Goal: Information Seeking & Learning: Learn about a topic

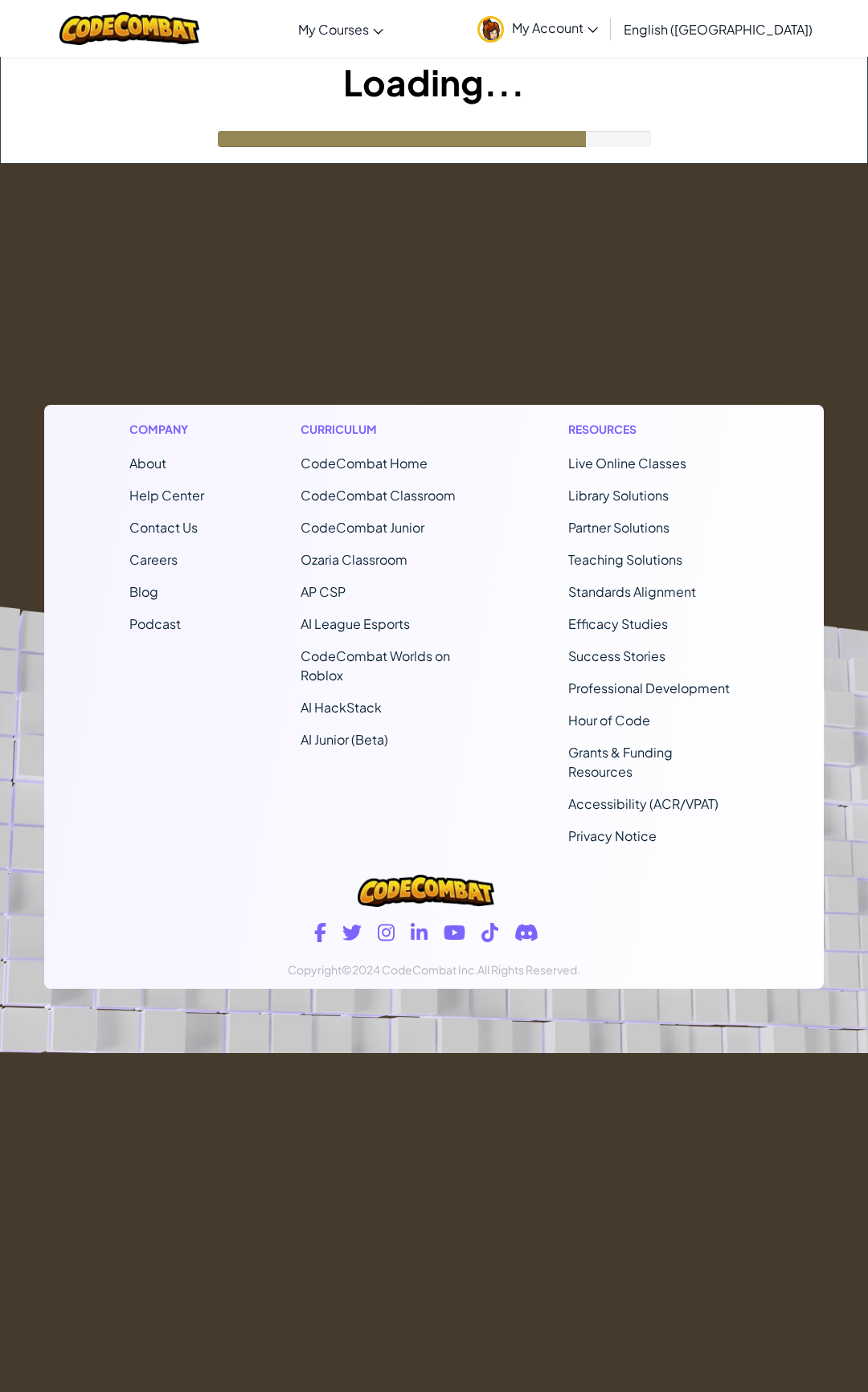
click at [226, 265] on footer "Company About Help Center Contact Us Careers Blog Podcast Curriculum CodeCombat…" at bounding box center [434, 609] width 868 height 889
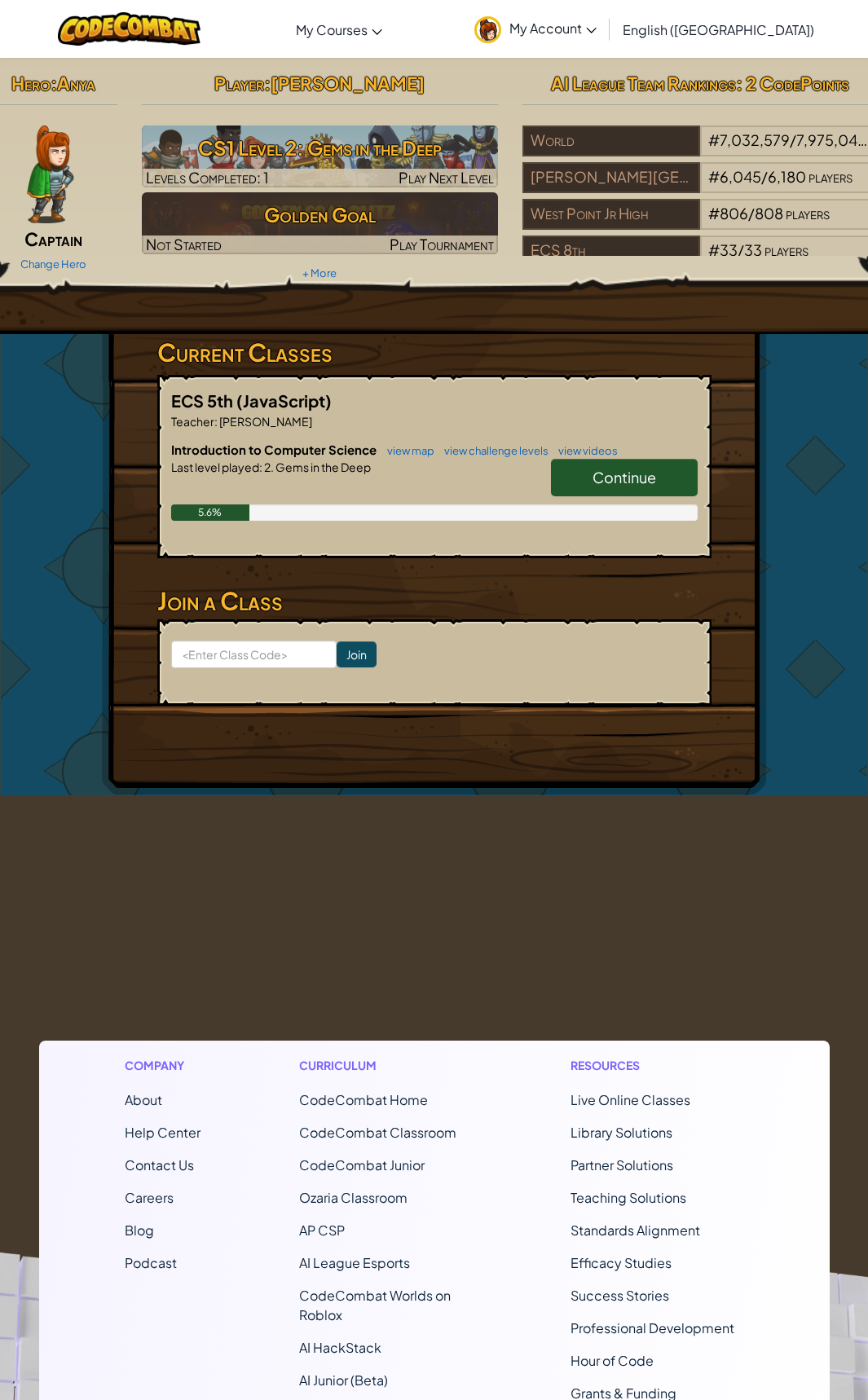
click at [629, 482] on span "Continue" at bounding box center [624, 477] width 64 height 19
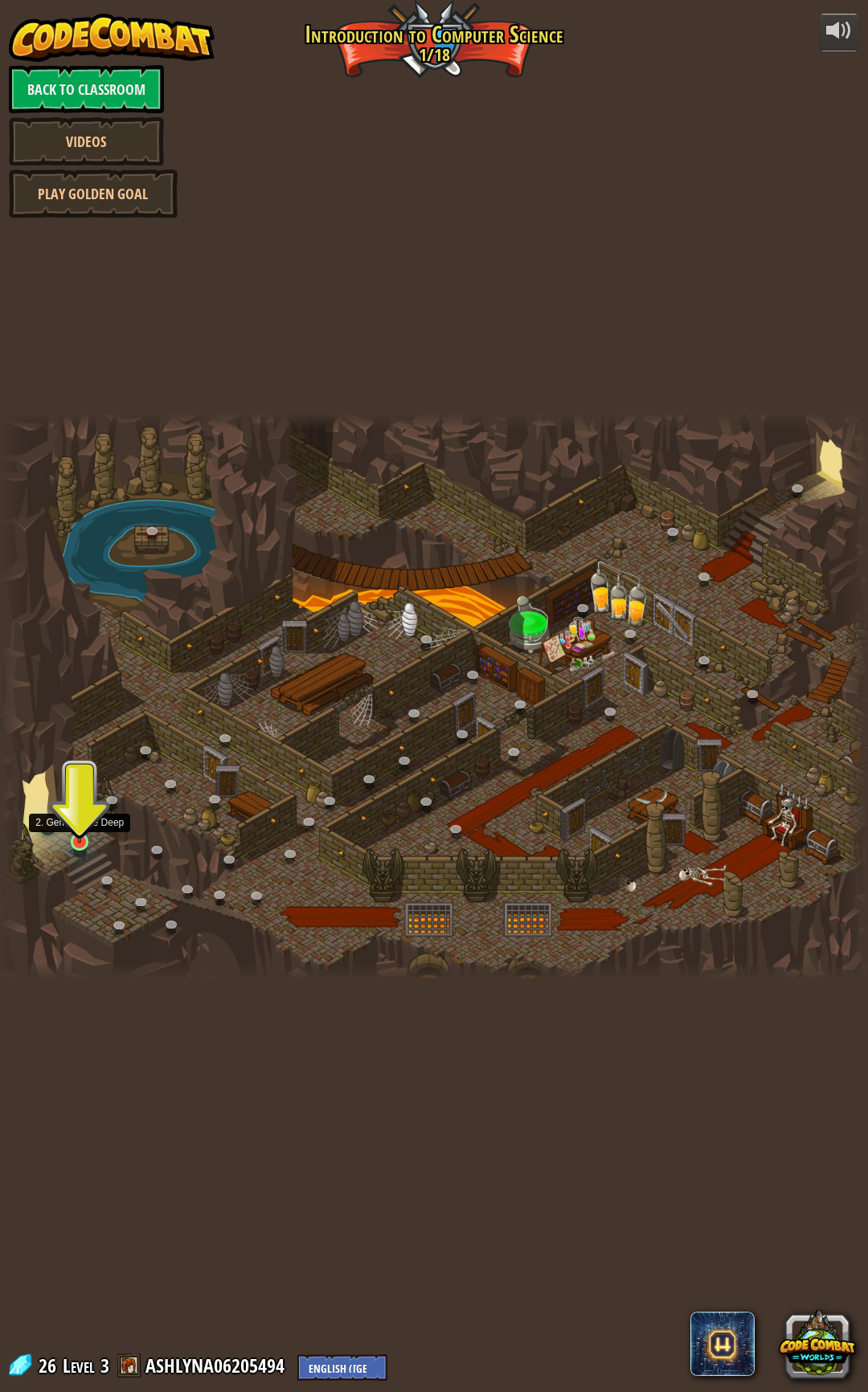
click at [75, 841] on img at bounding box center [80, 818] width 22 height 49
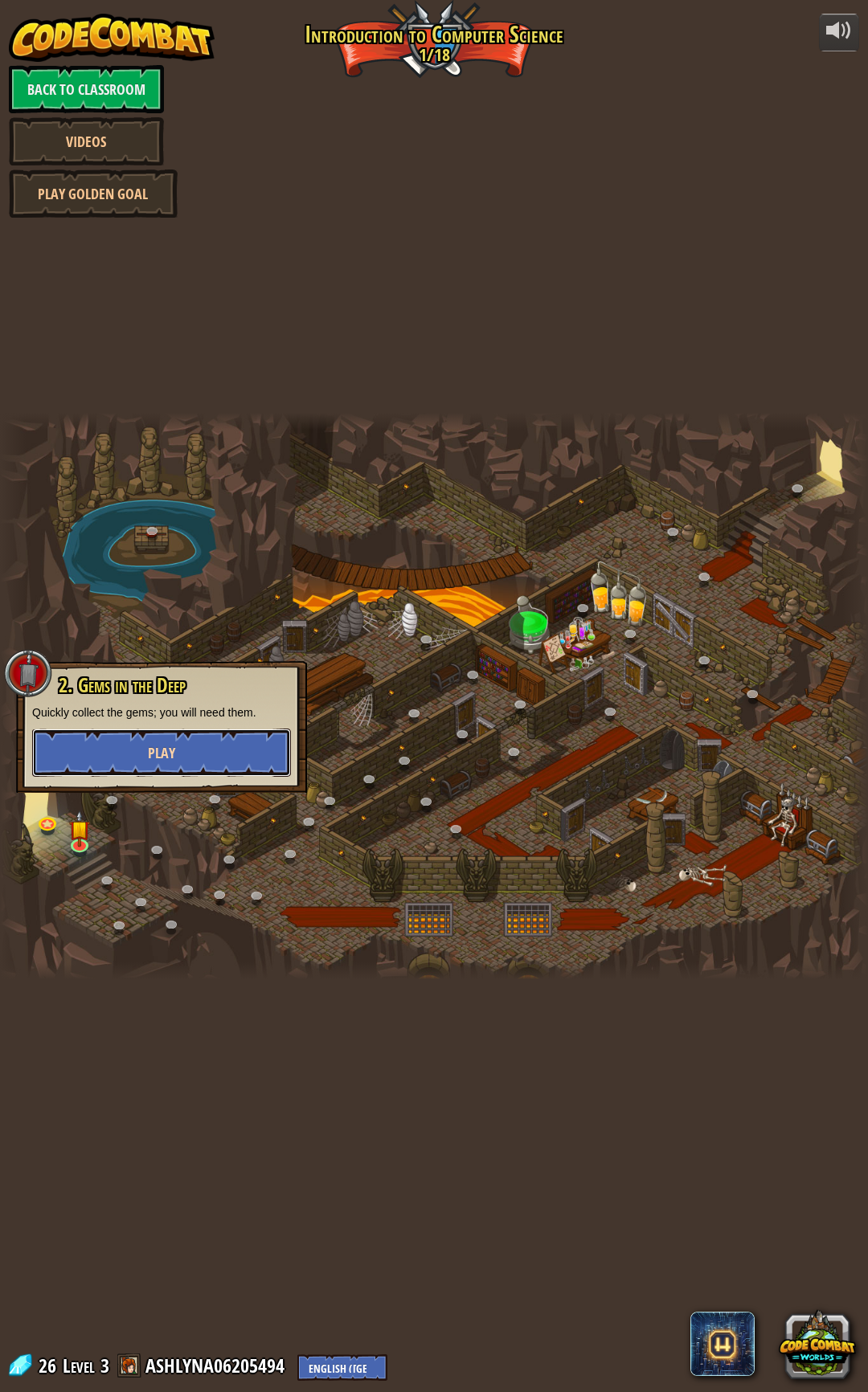
click at [93, 761] on button "Play" at bounding box center [161, 753] width 258 height 48
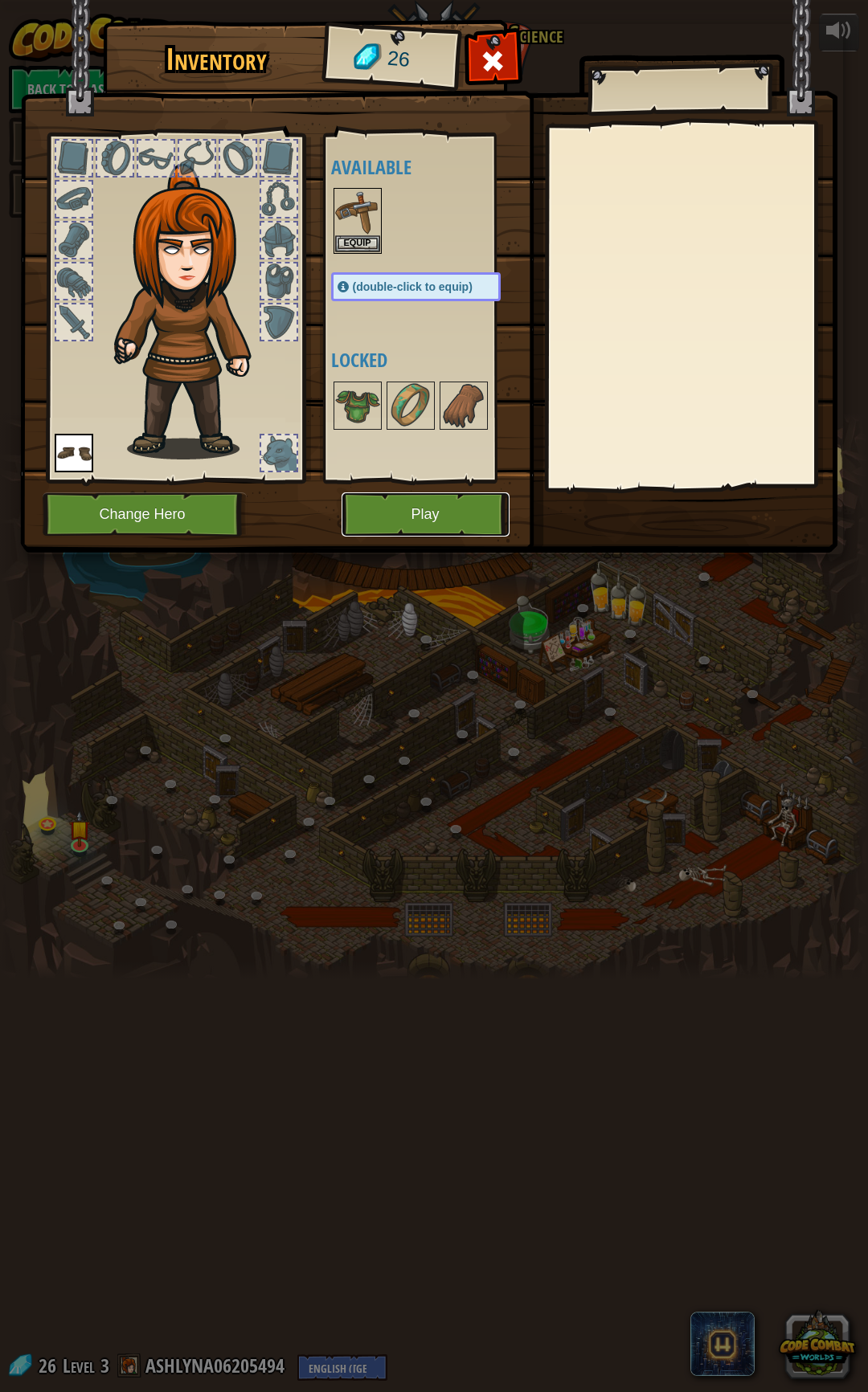
click at [379, 506] on button "Play" at bounding box center [425, 515] width 168 height 44
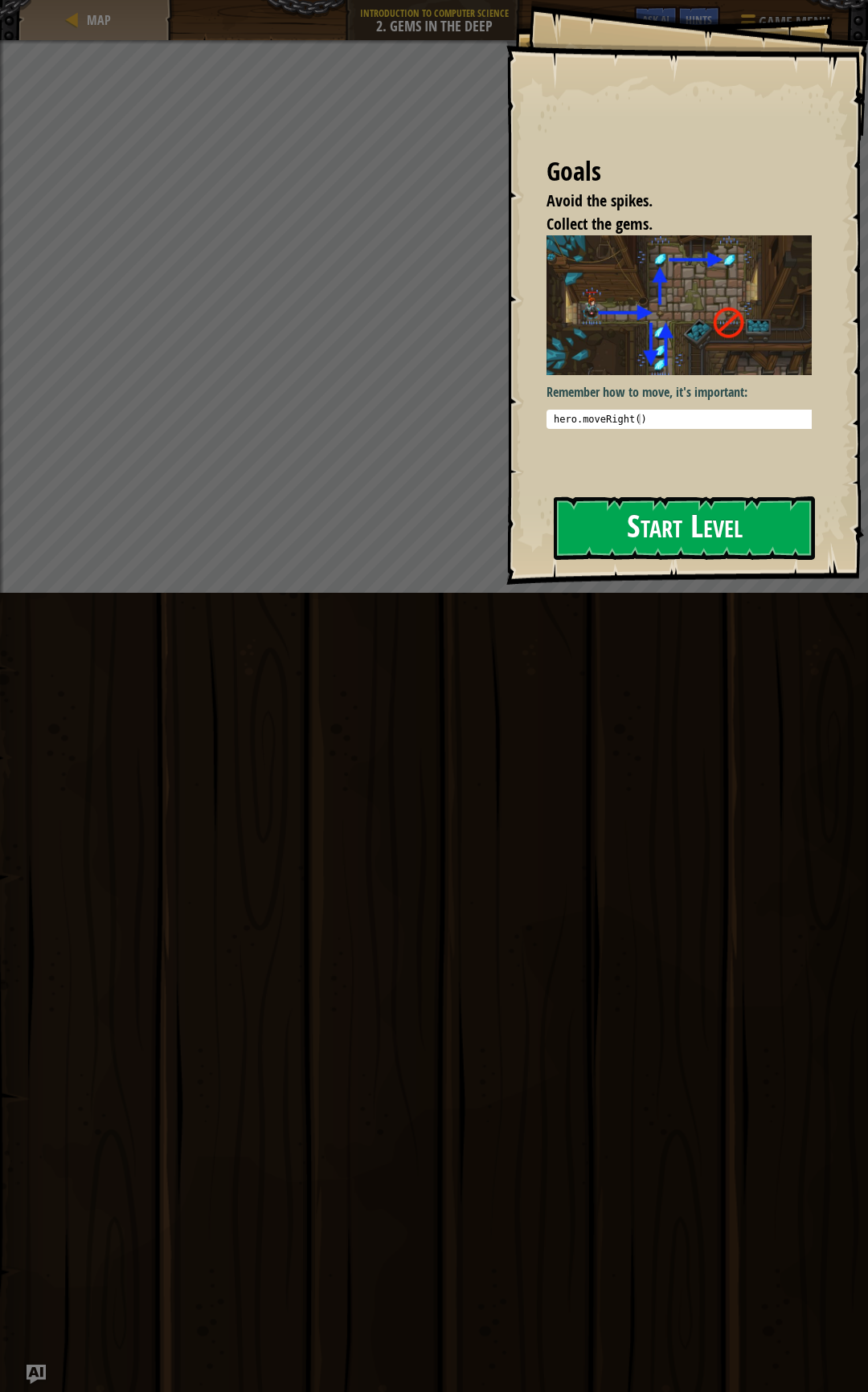
click at [803, 530] on button "Start Level" at bounding box center [684, 528] width 261 height 64
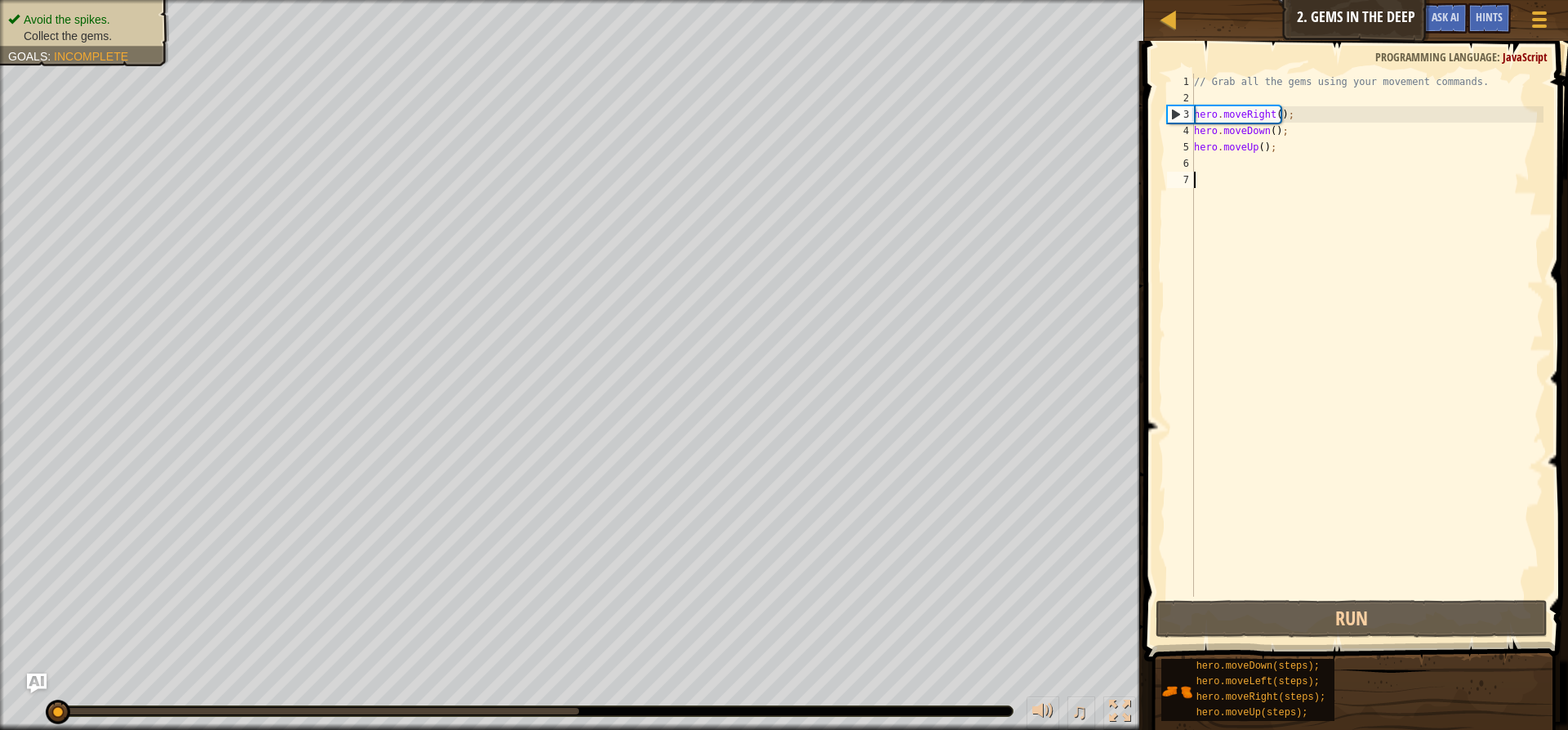
click at [882, 164] on div "// Grab all the gems using your movement commands. hero . moveRight ( ) ; hero …" at bounding box center [1367, 351] width 353 height 555
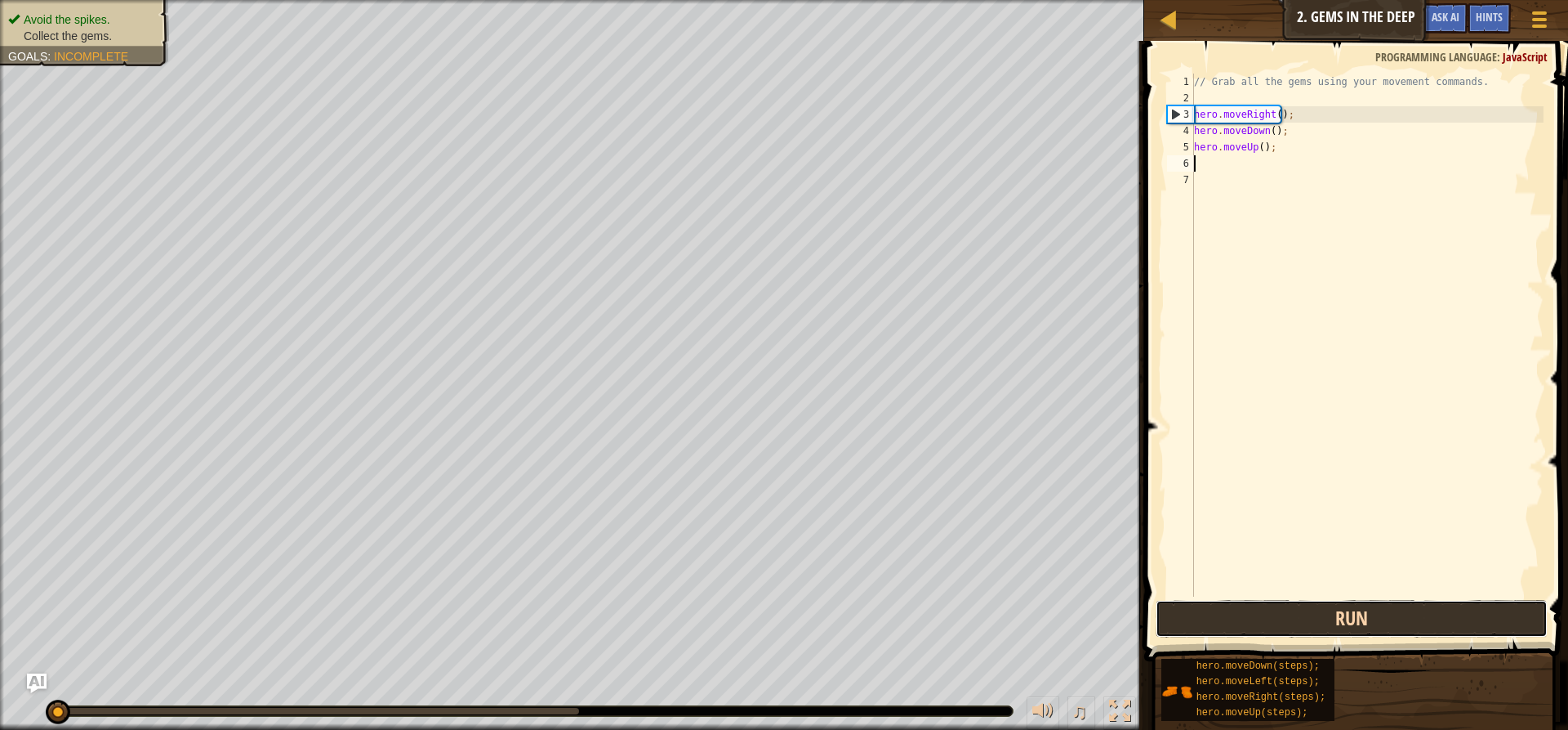
click at [882, 624] on button "Run" at bounding box center [1351, 618] width 392 height 38
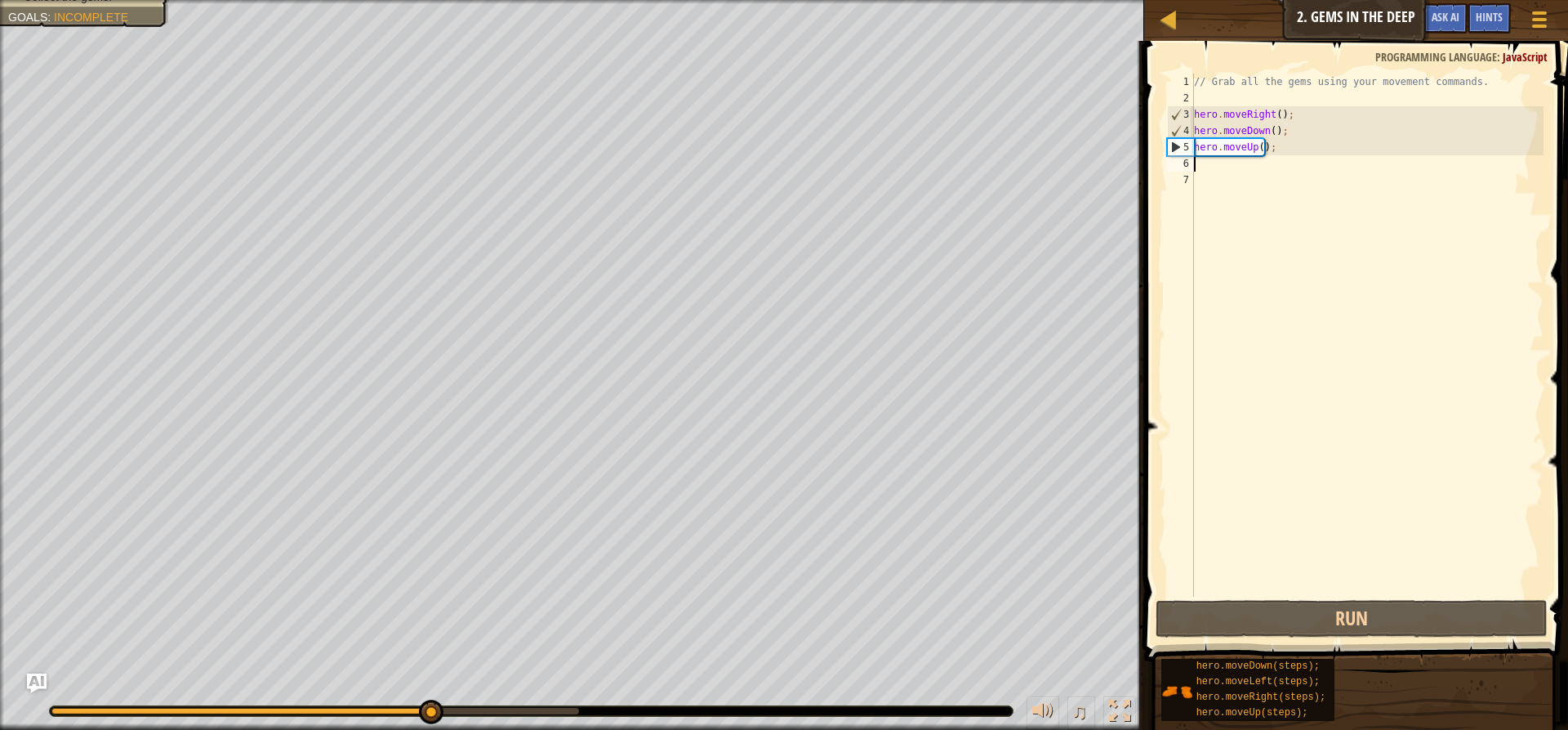
click at [882, 168] on div "// Grab all the gems using your movement commands. hero . moveRight ( ) ; hero …" at bounding box center [1367, 351] width 353 height 555
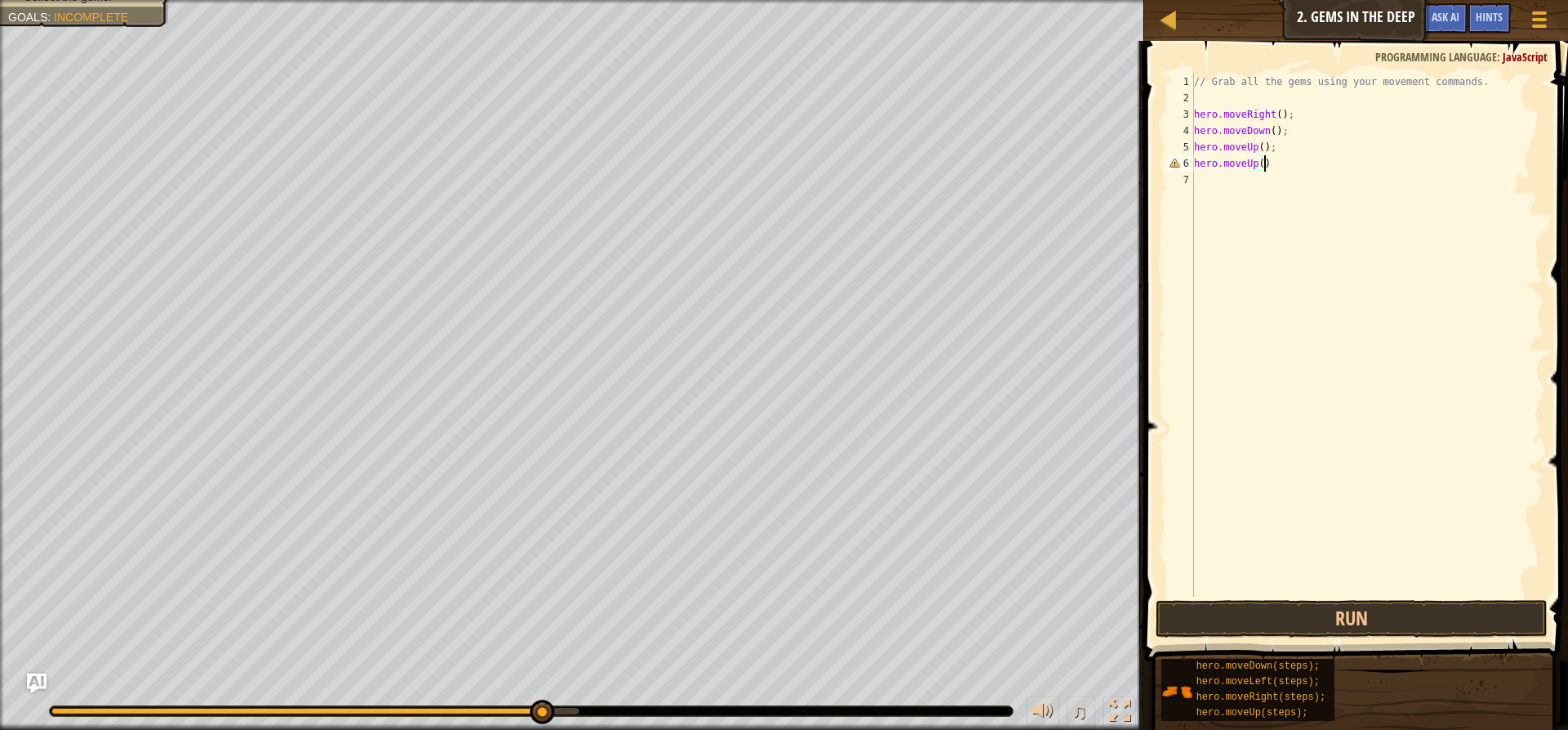
scroll to position [8, 5]
type textarea "hero.moveUp();"
click at [882, 610] on button "Run" at bounding box center [1351, 618] width 392 height 38
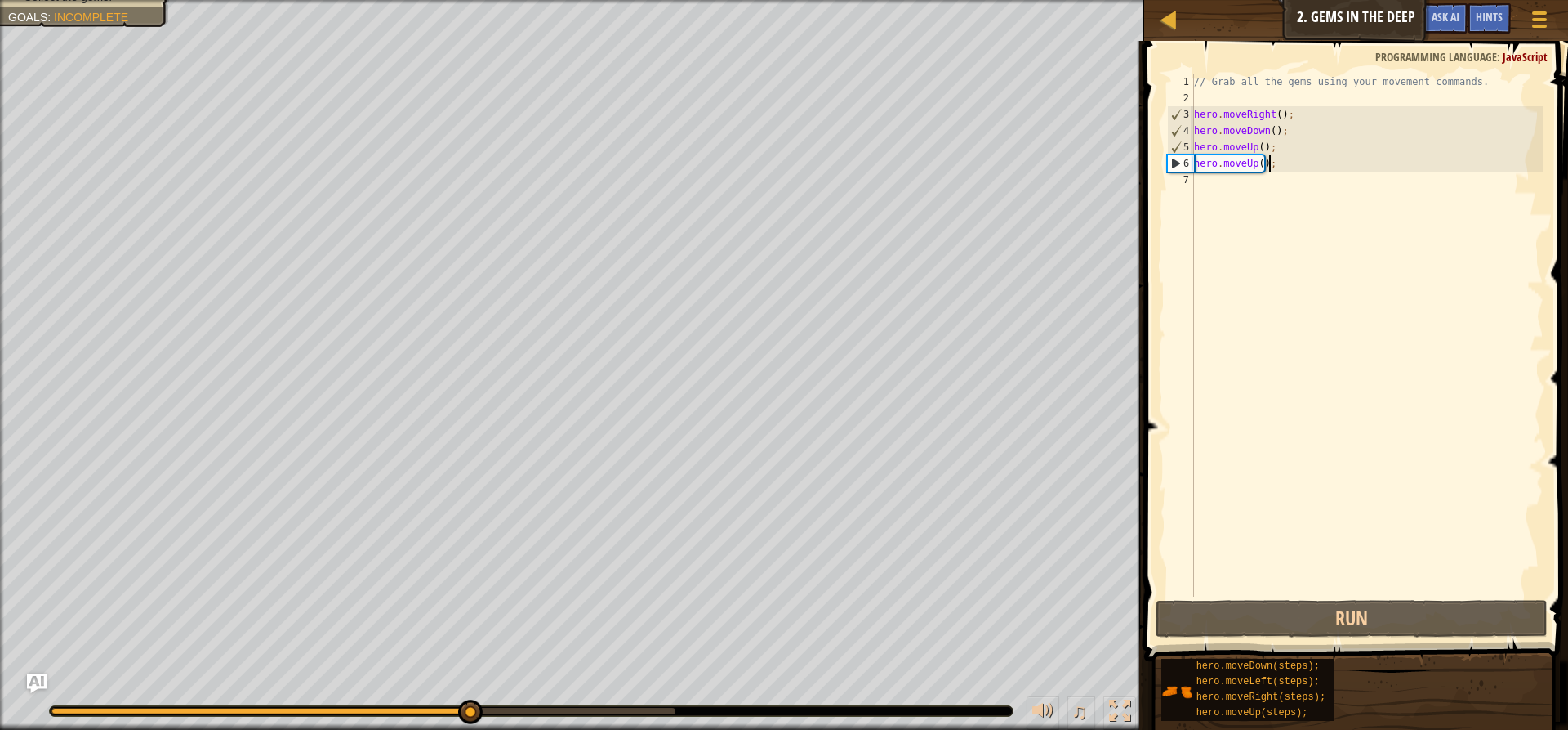
click at [882, 178] on div "// Grab all the gems using your movement commands. hero . moveRight ( ) ; hero …" at bounding box center [1367, 351] width 353 height 555
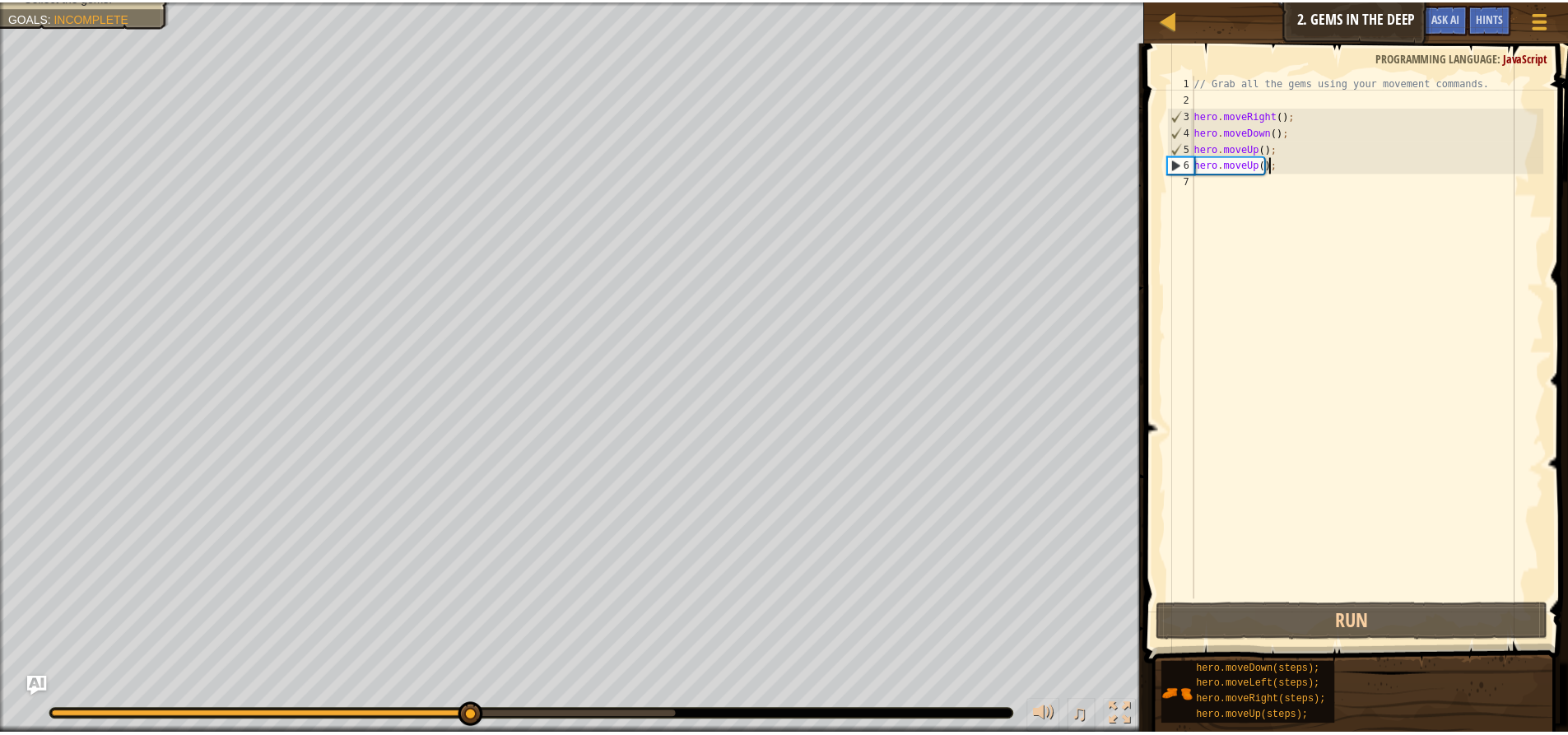
scroll to position [8, 0]
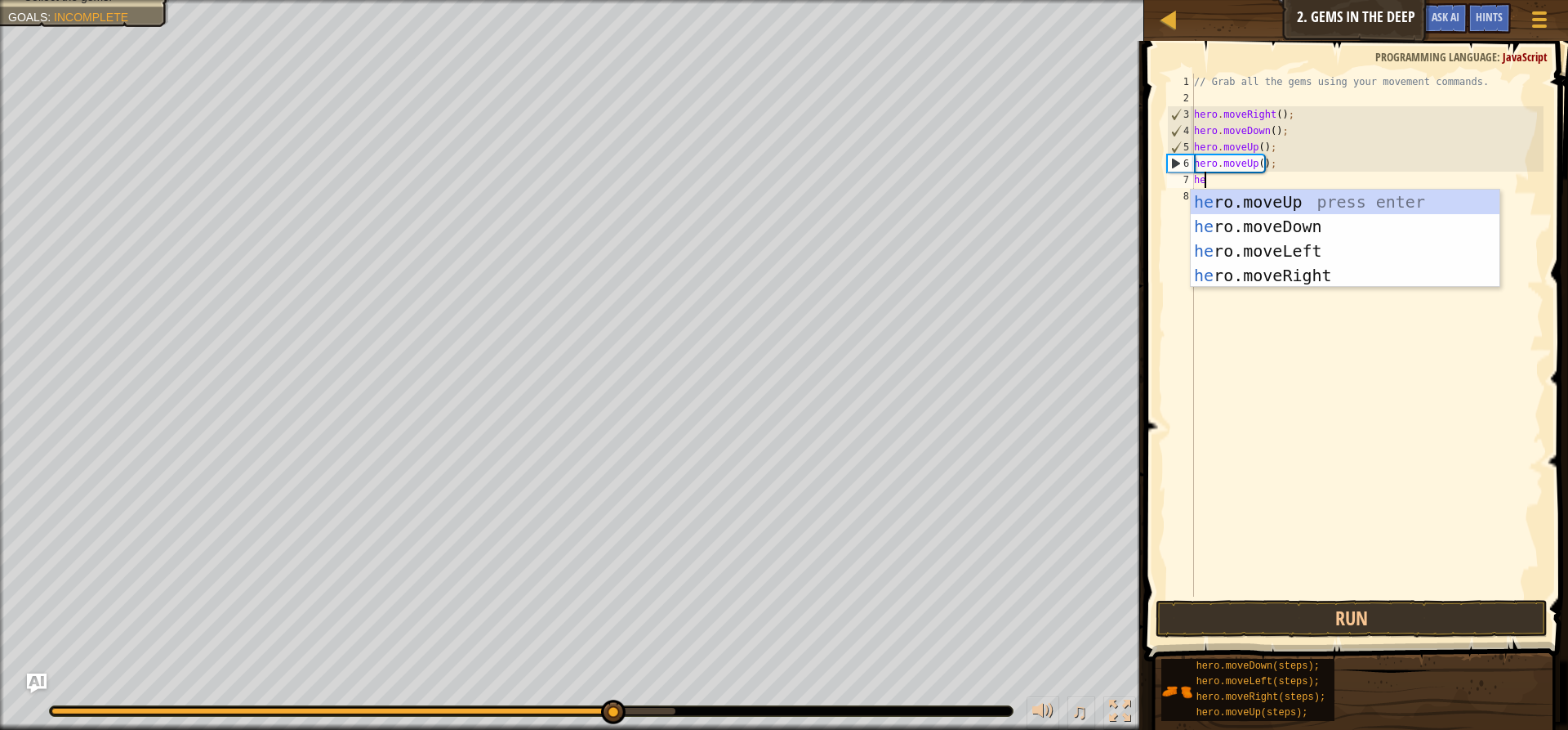
type textarea "her"
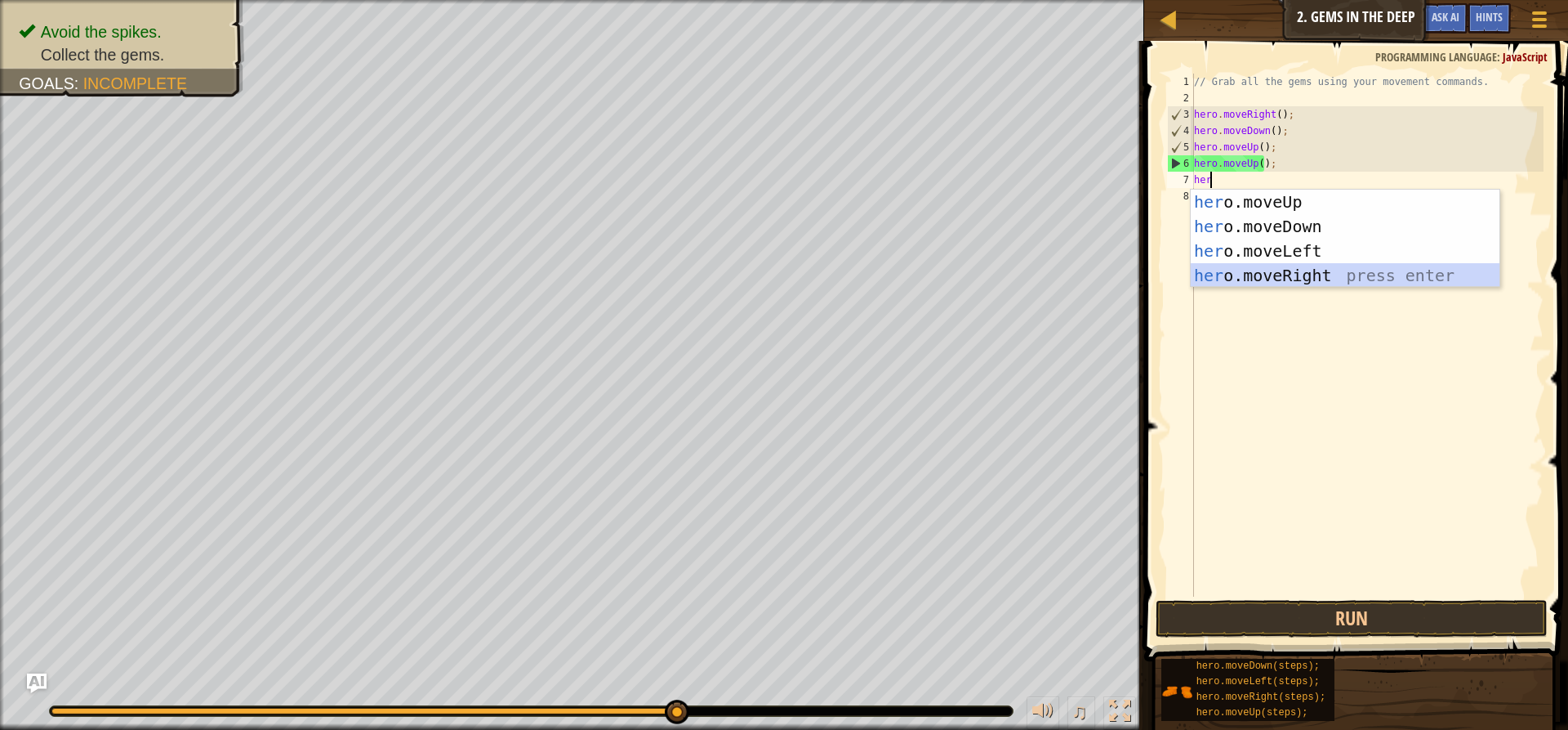
click at [882, 276] on div "her o.moveUp press enter her o.moveDown press enter her o.moveLeft press enter …" at bounding box center [1345, 263] width 309 height 147
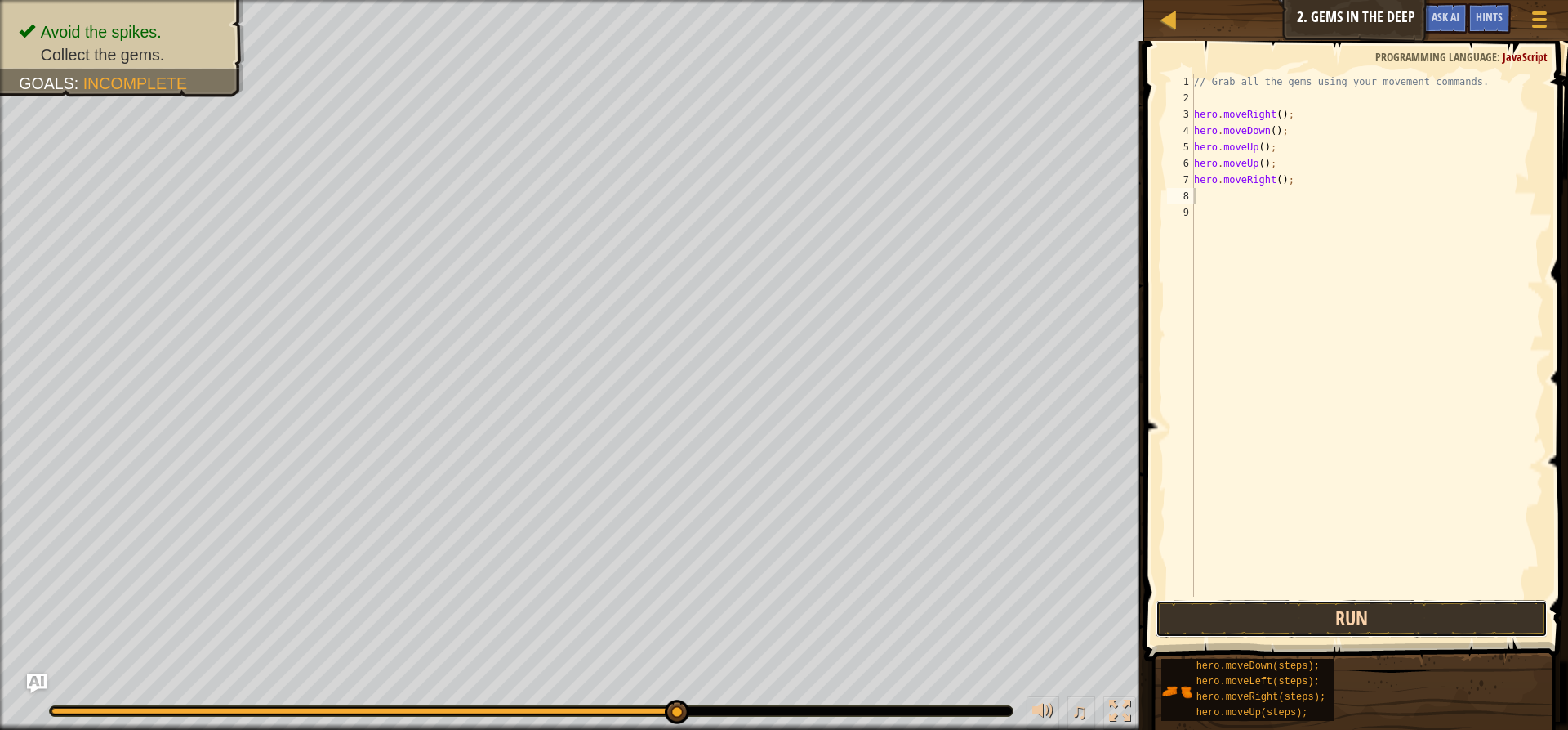
click at [882, 610] on button "Run" at bounding box center [1351, 618] width 392 height 38
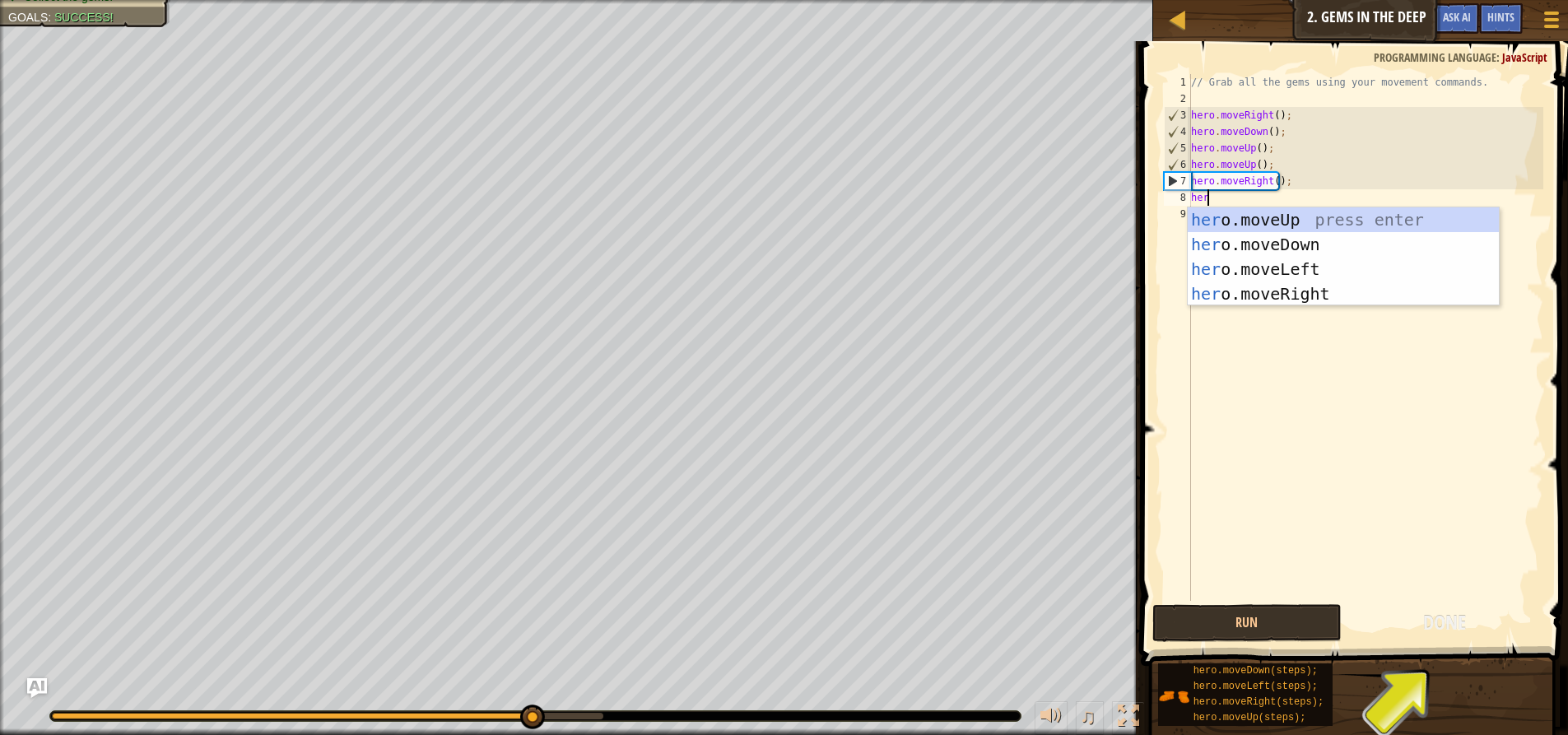
type textarea "hero"
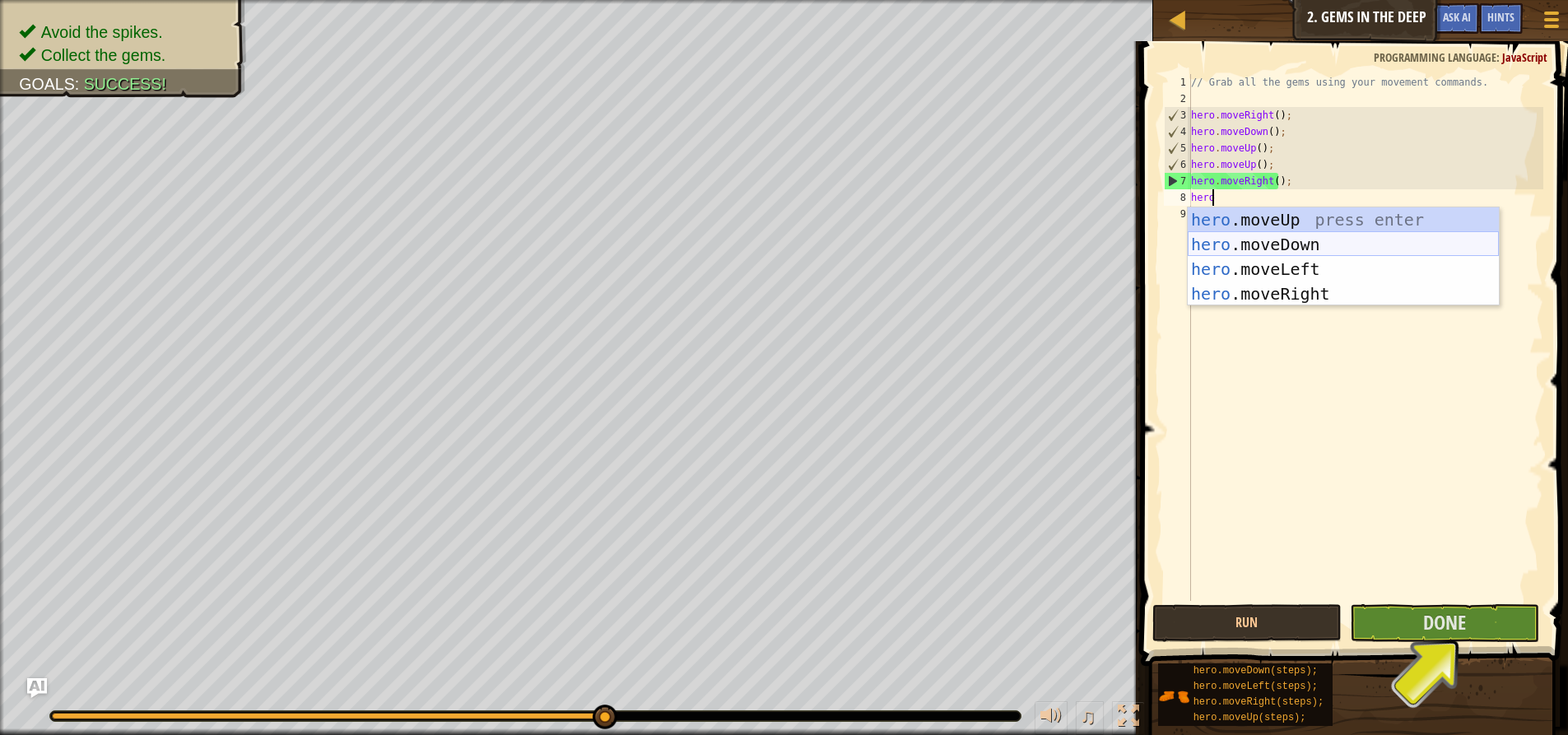
click at [888, 254] on div "hero .moveUp press enter hero .moveDown press enter hero .moveLeft press enter …" at bounding box center [1343, 281] width 311 height 148
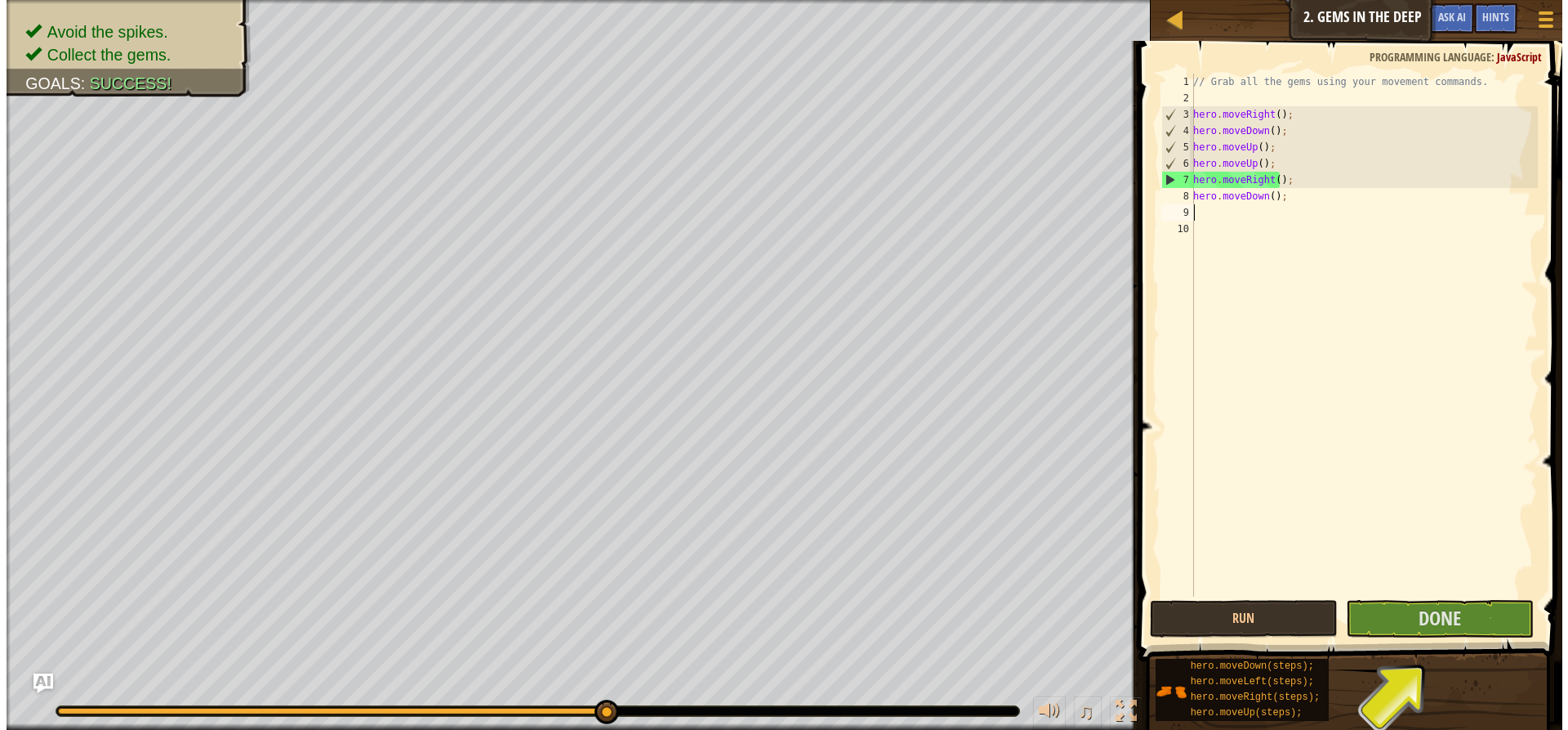
scroll to position [8, 0]
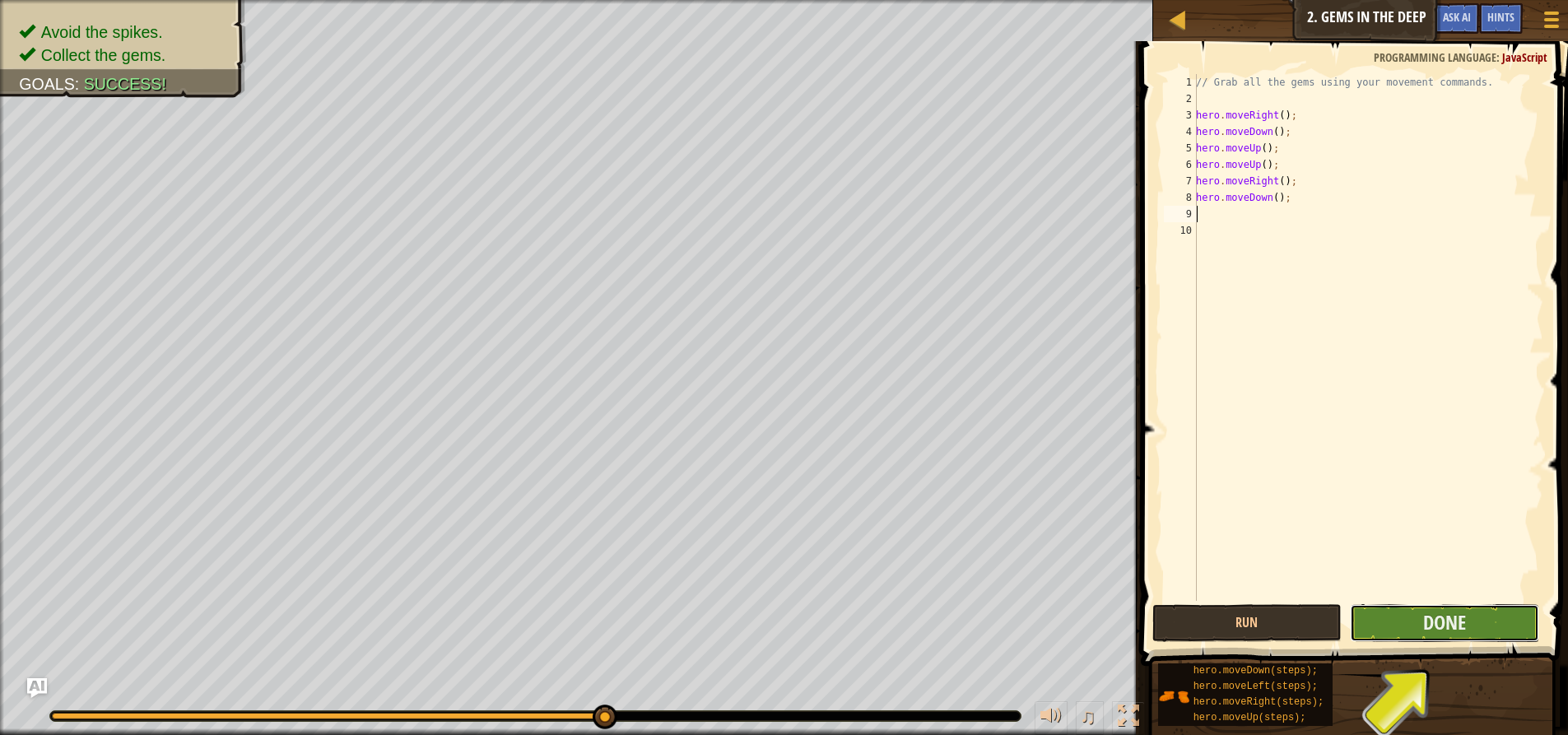
click at [888, 622] on button "Done" at bounding box center [1444, 623] width 189 height 38
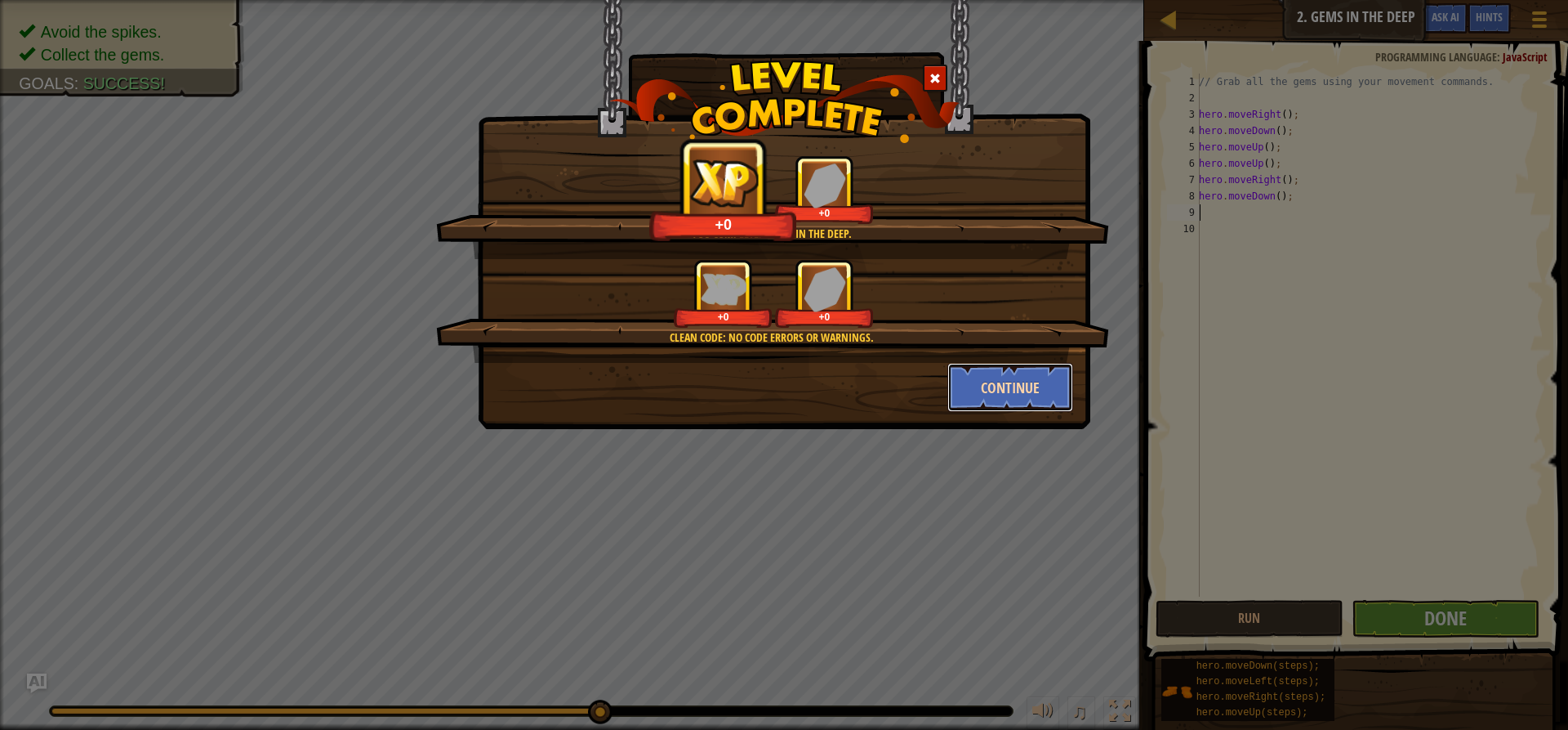
click at [882, 394] on button "Continue" at bounding box center [1010, 388] width 127 height 49
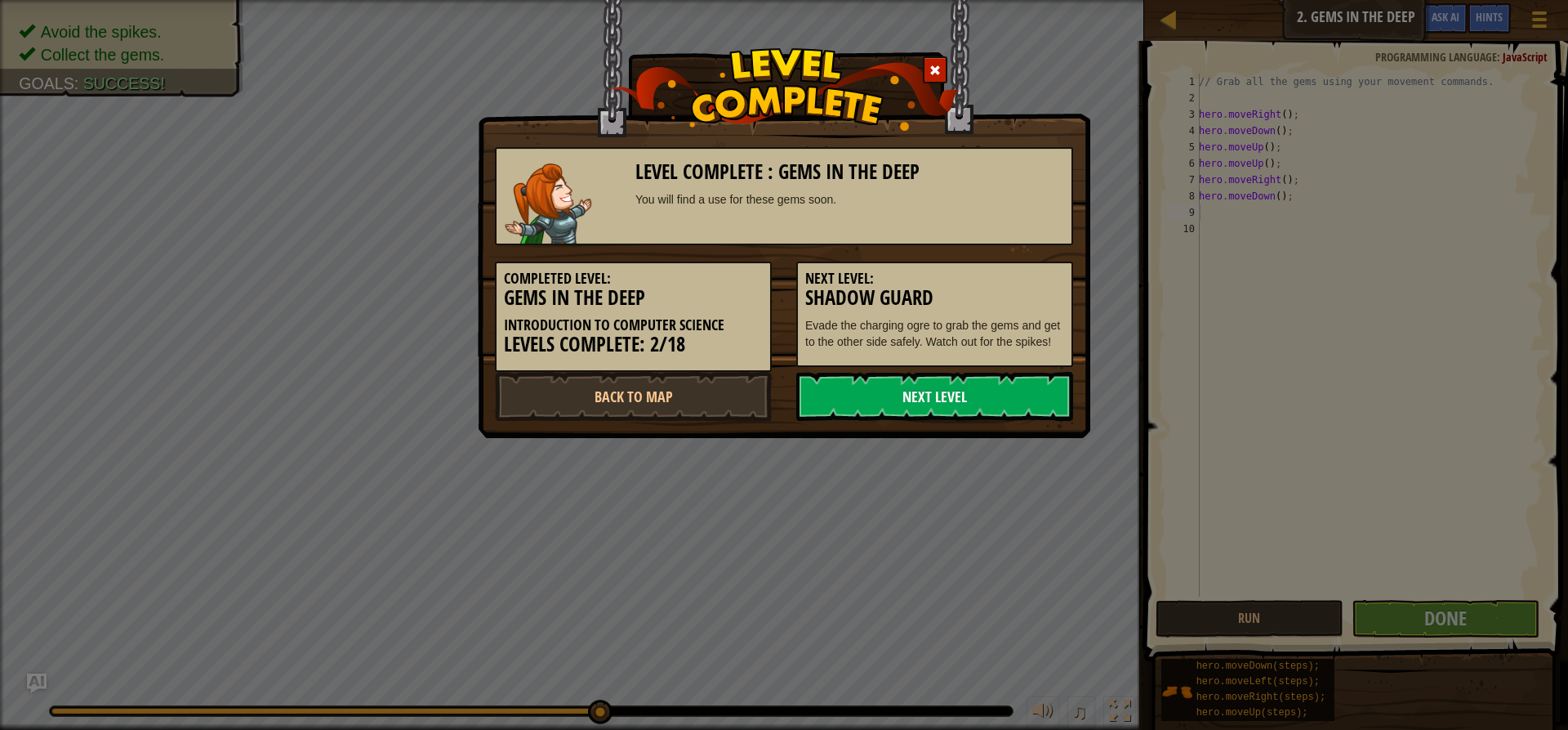
click at [882, 388] on link "Next Level" at bounding box center [934, 396] width 277 height 49
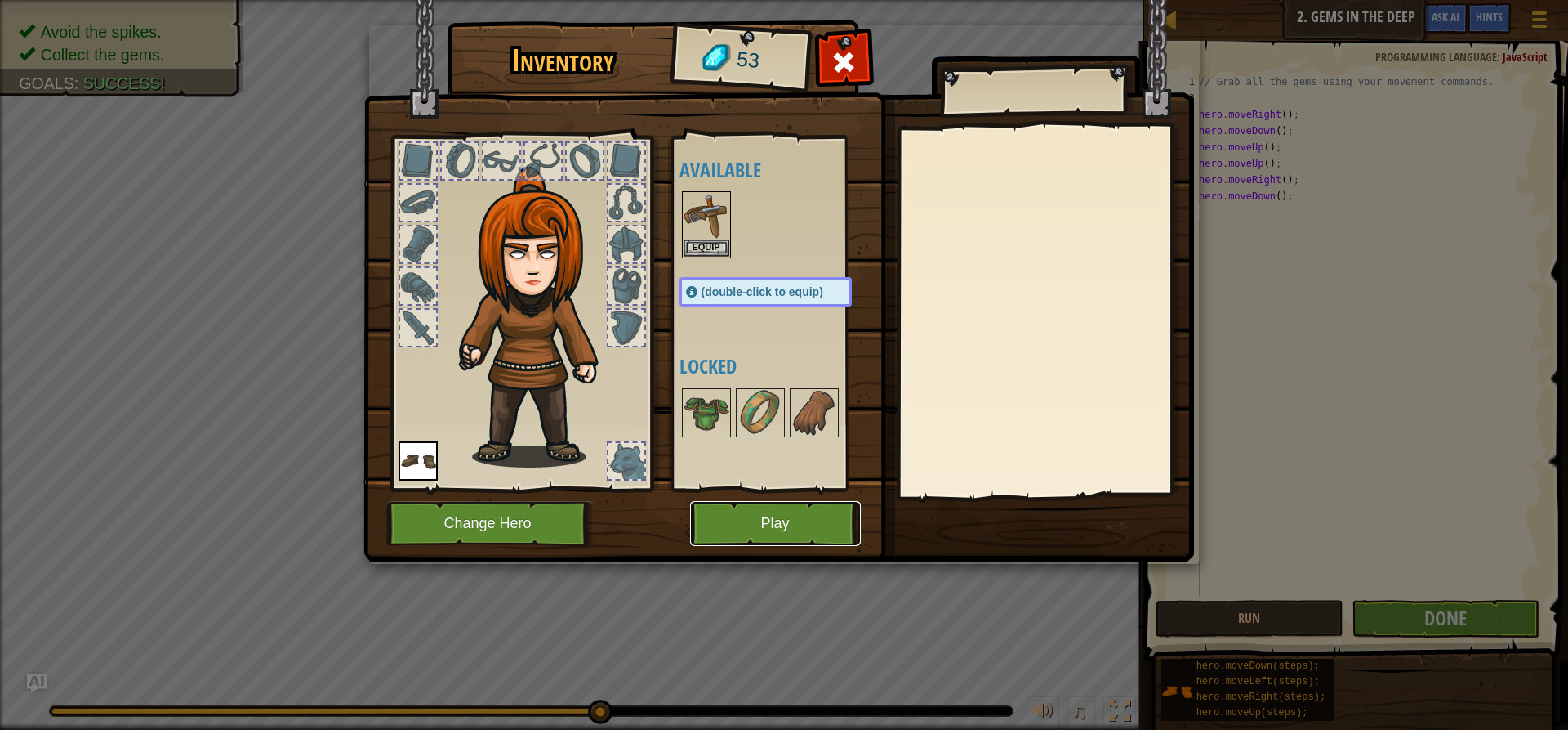
click at [731, 510] on button "Play" at bounding box center [776, 524] width 171 height 45
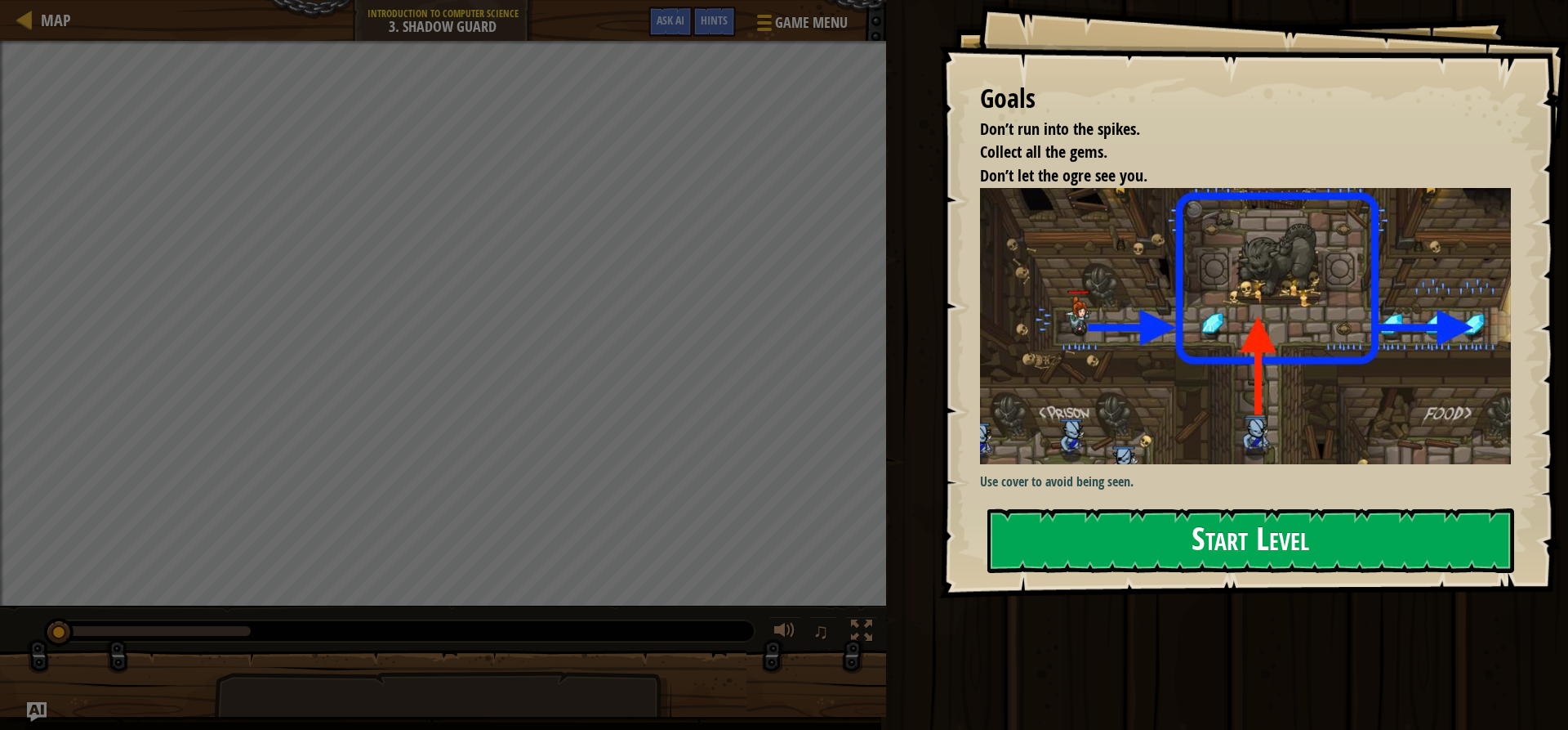
click at [882, 558] on button "Start Level" at bounding box center [1251, 540] width 527 height 65
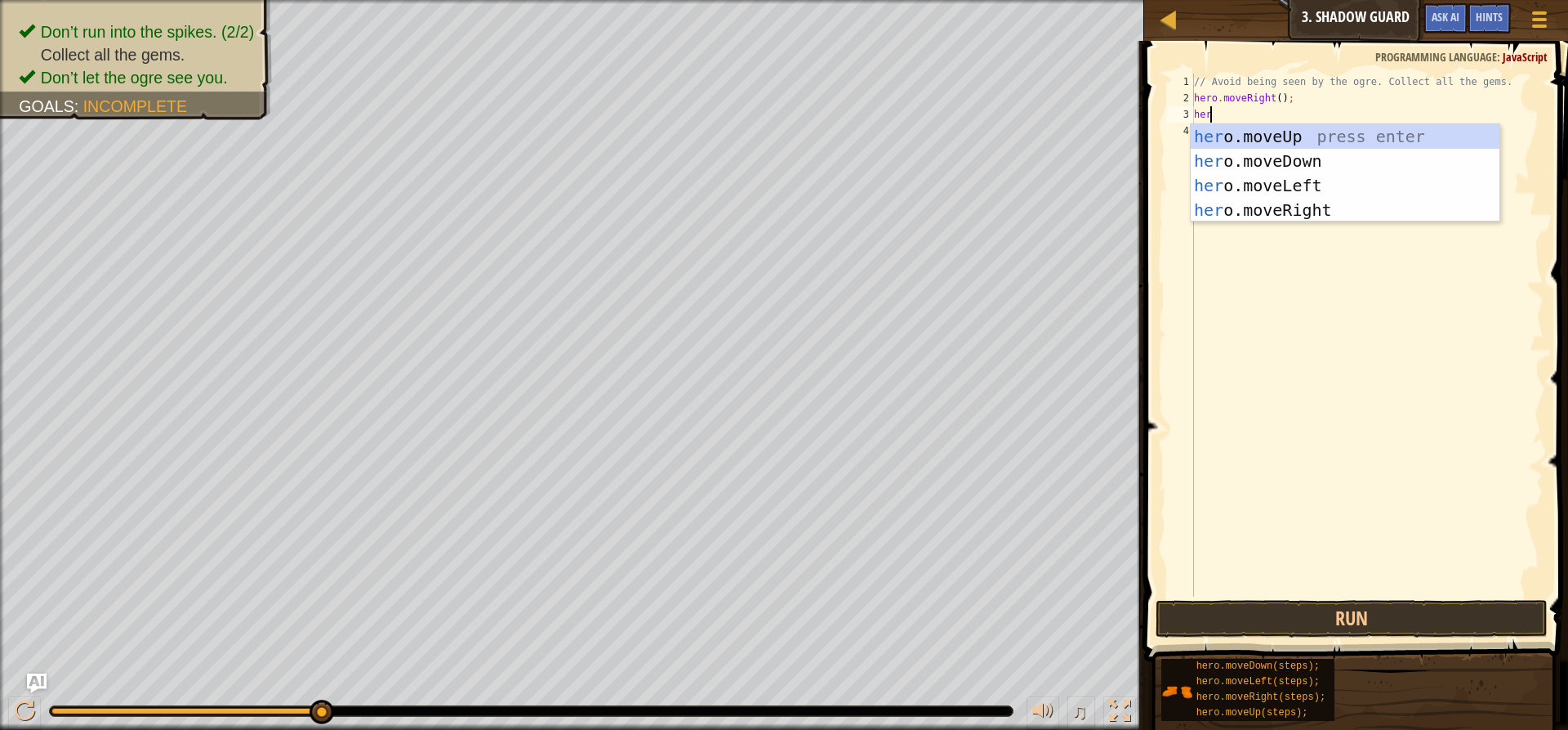
scroll to position [8, 1]
type textarea "heromove"
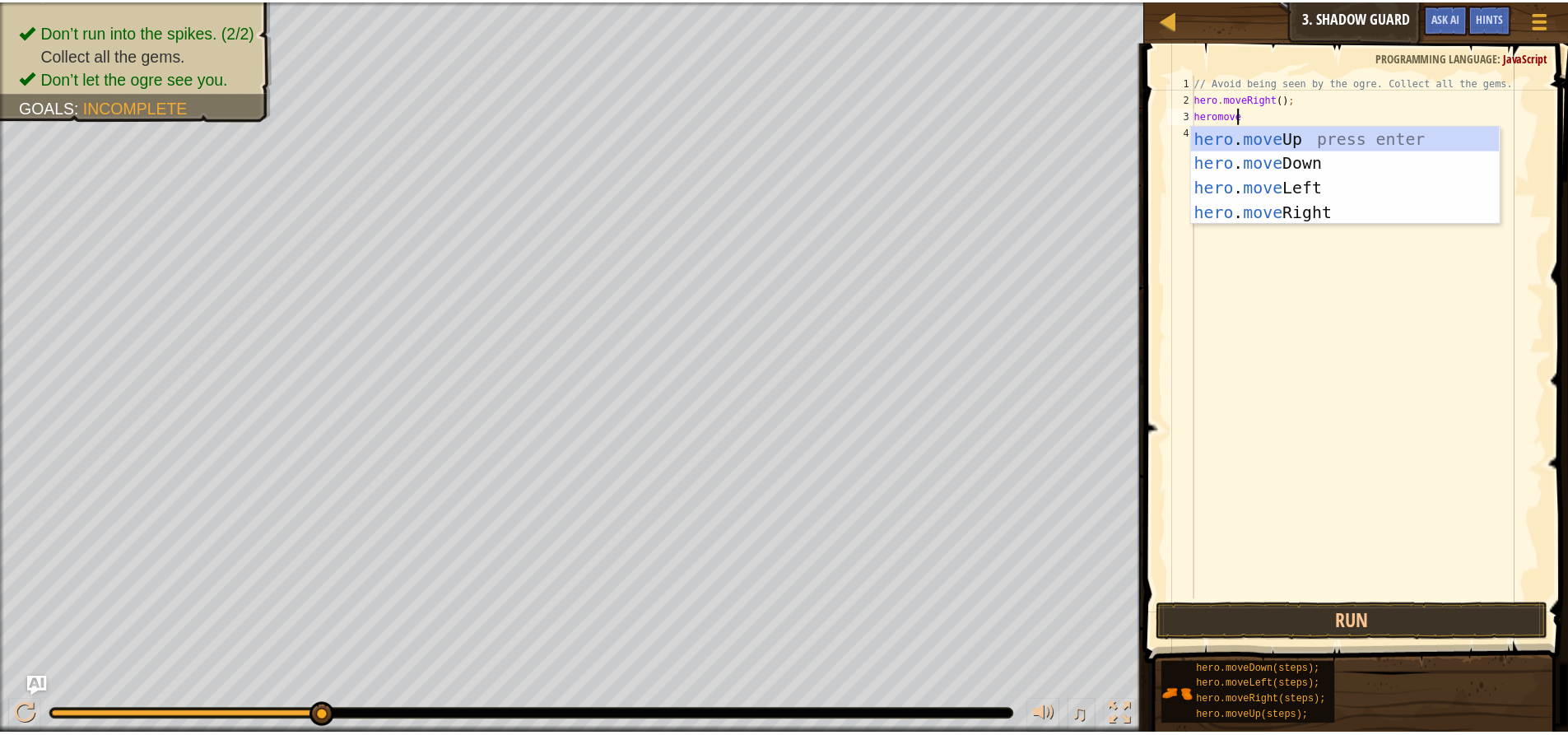
scroll to position [8, 3]
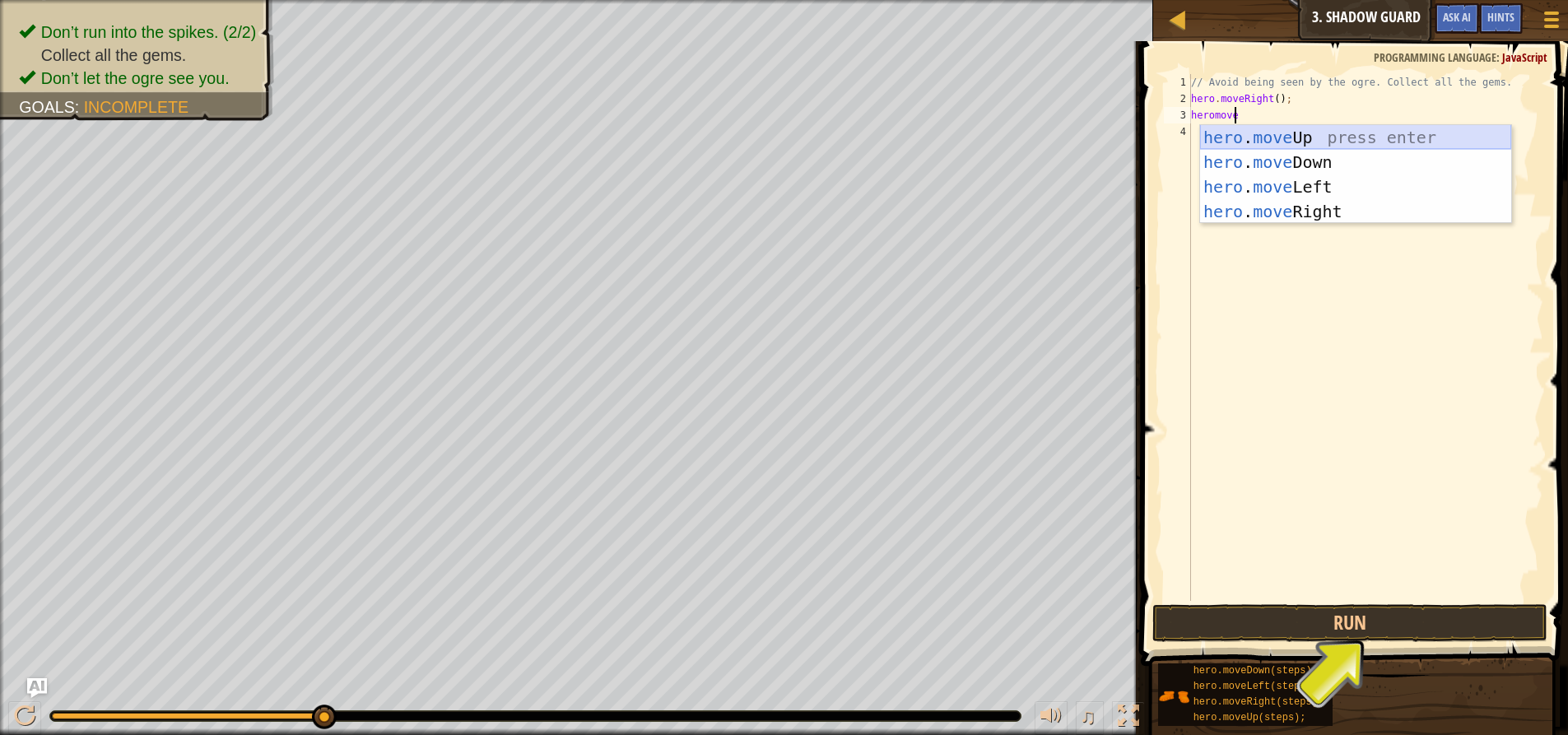
click at [888, 131] on div "hero . move Up press enter hero . move Down press enter hero . move Left press …" at bounding box center [1355, 198] width 311 height 148
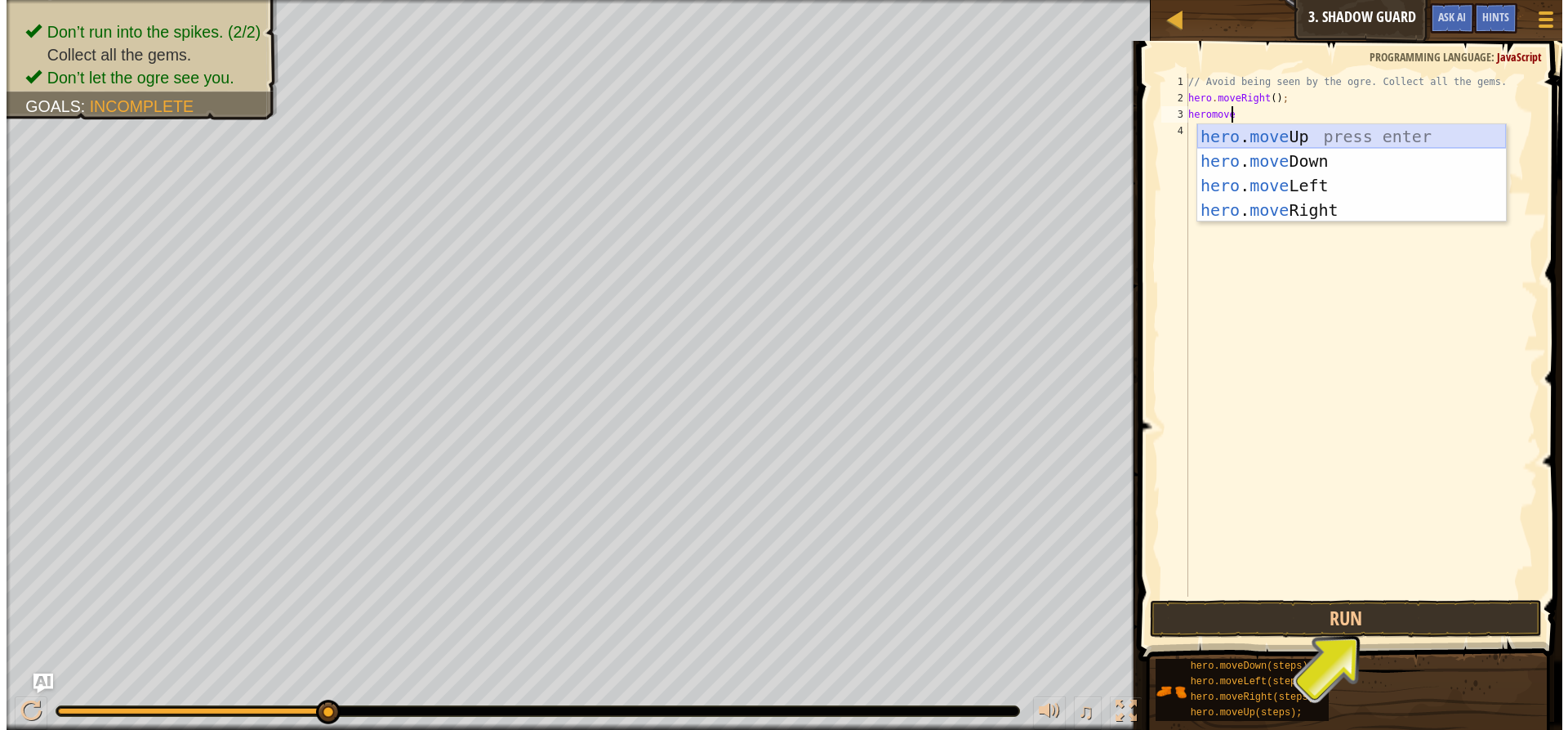
scroll to position [8, 0]
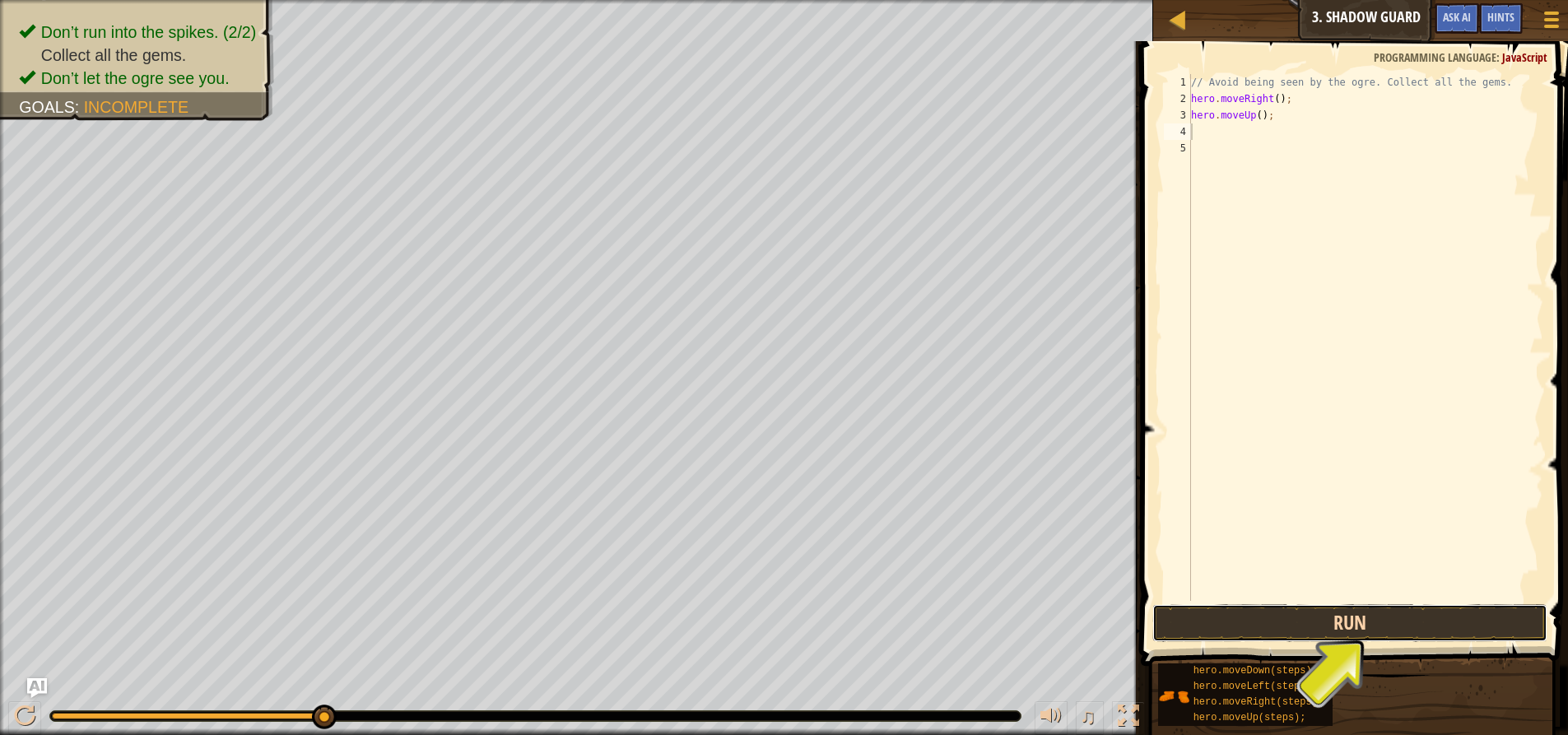
click at [888, 629] on button "Run" at bounding box center [1350, 623] width 395 height 38
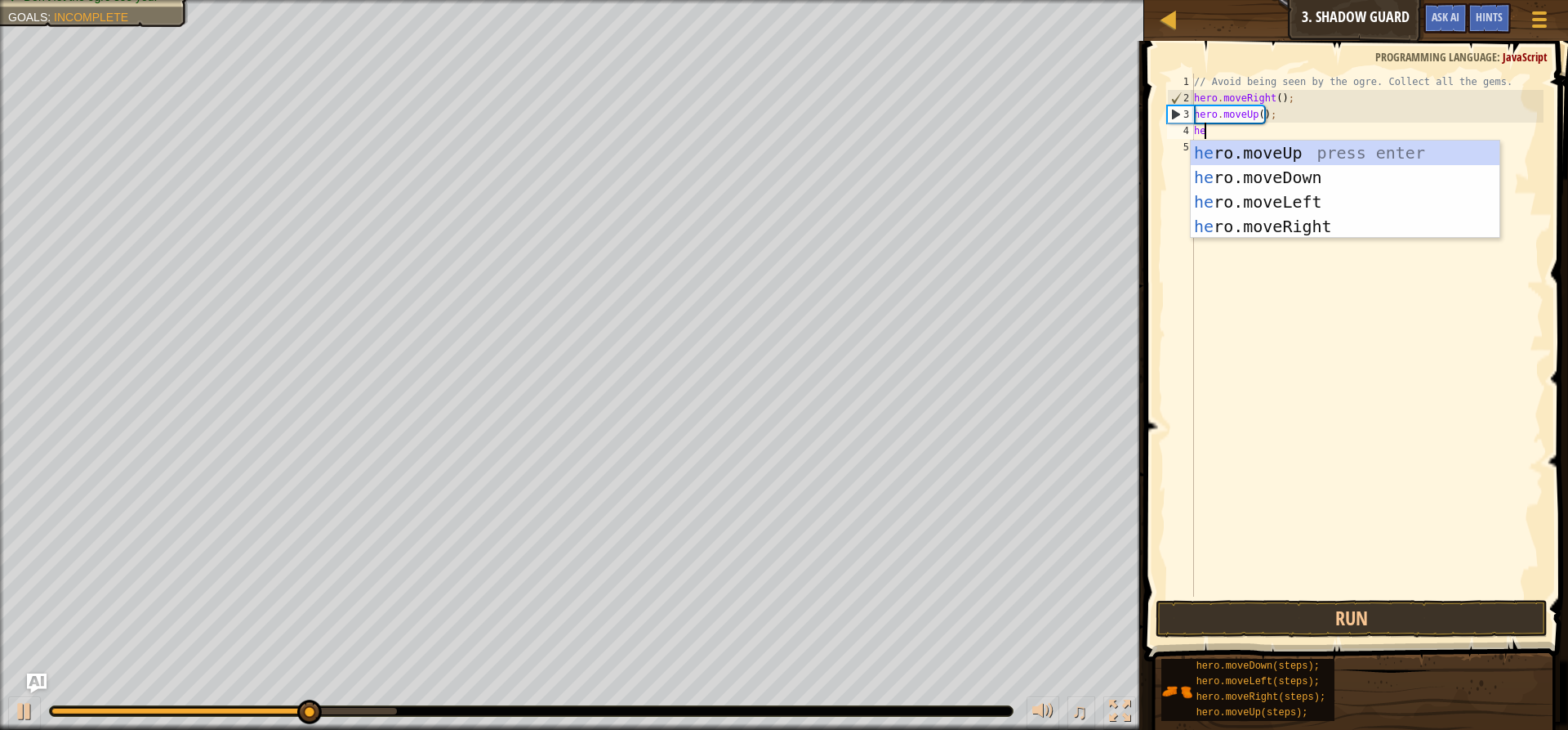
type textarea "her"
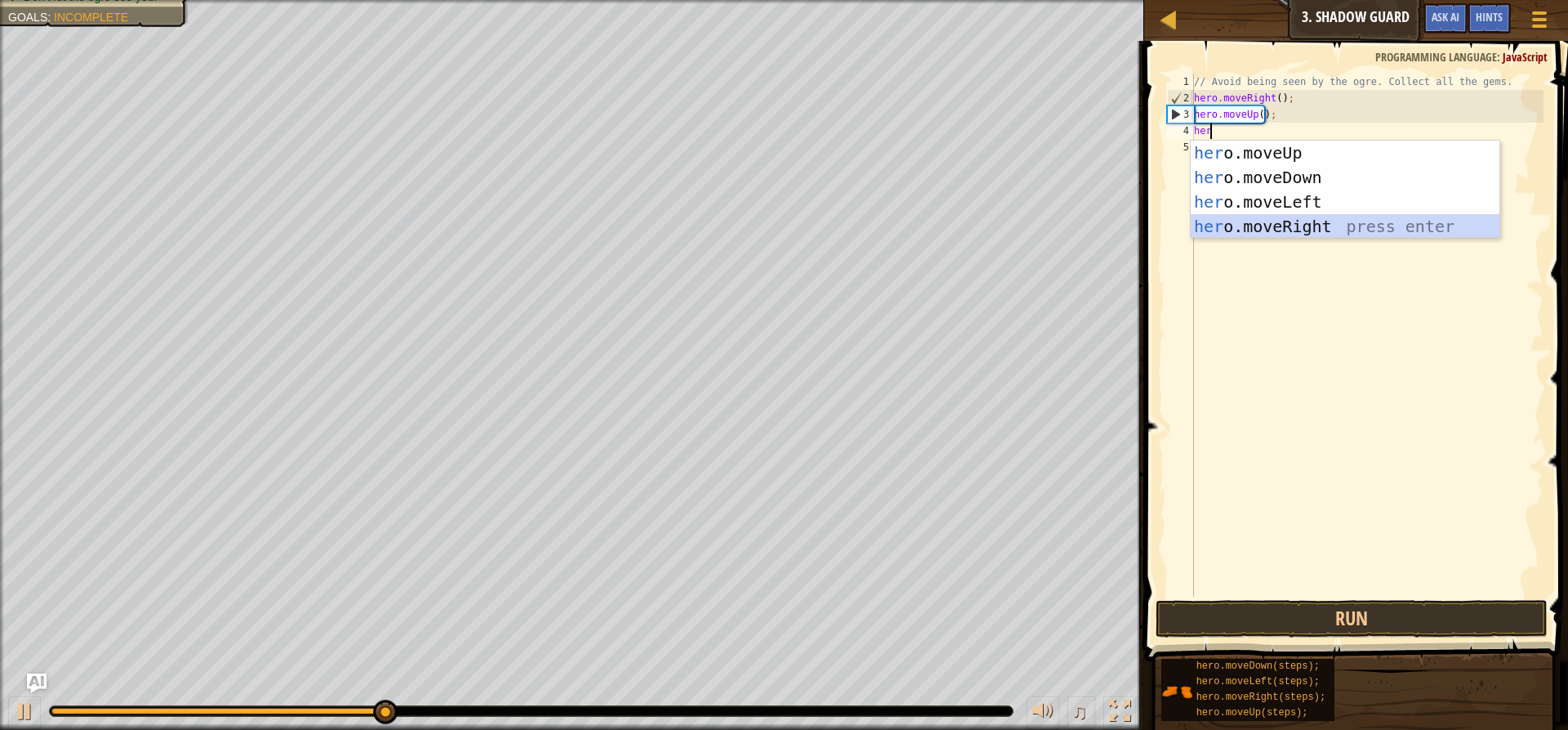
click at [882, 225] on div "her o.moveUp press enter her o.moveDown press enter her o.moveLeft press enter …" at bounding box center [1345, 214] width 309 height 147
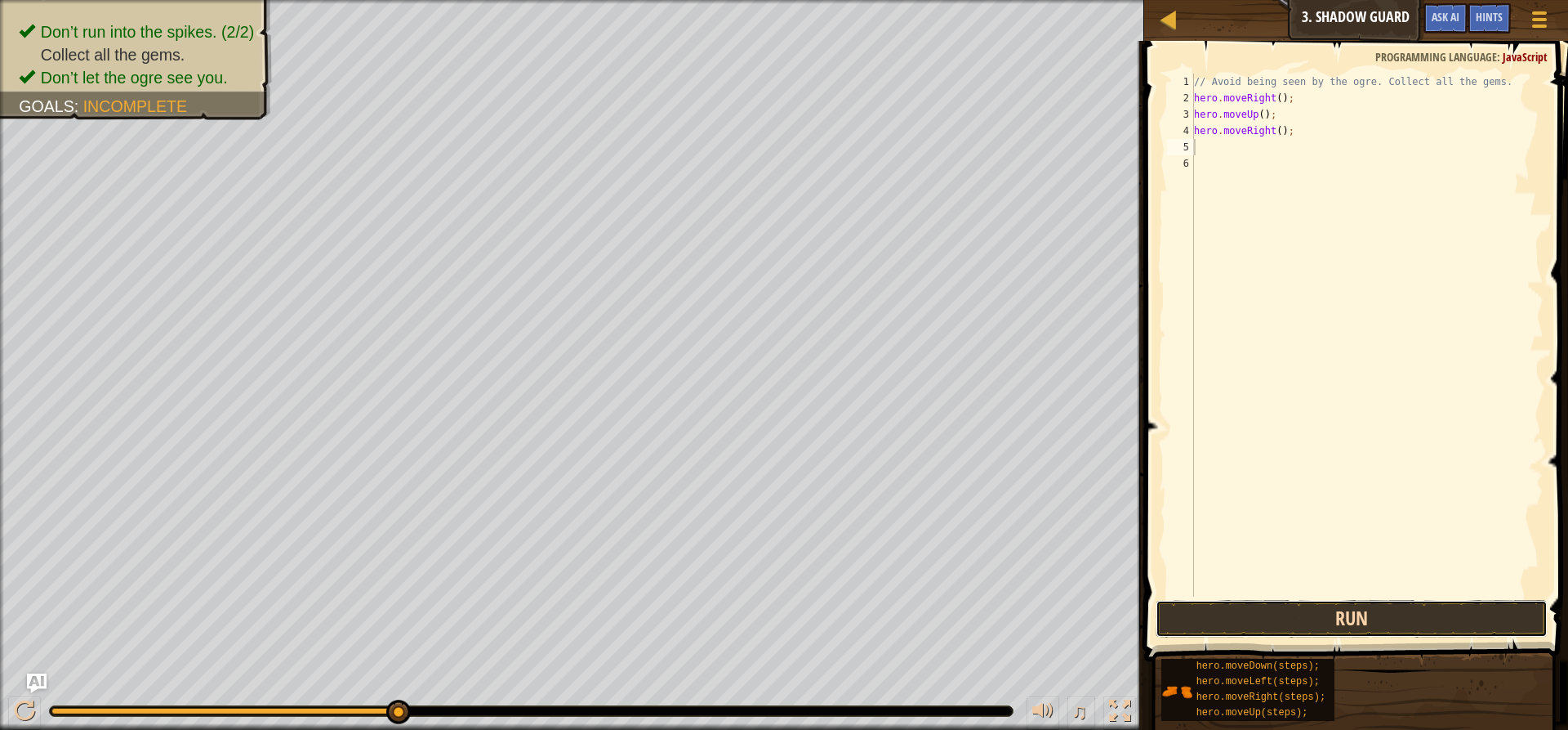
click at [882, 624] on button "Run" at bounding box center [1351, 618] width 392 height 38
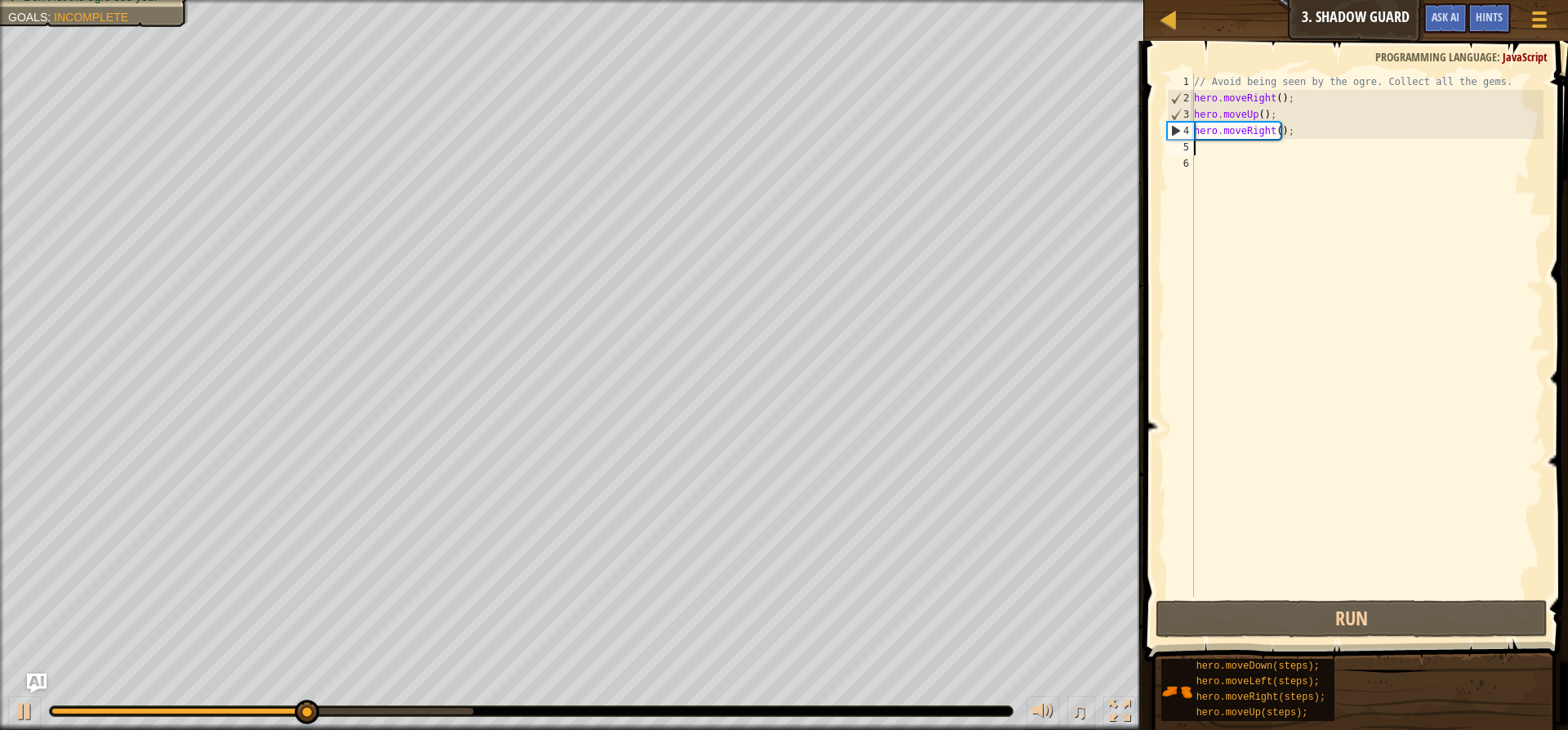
type textarea "h"
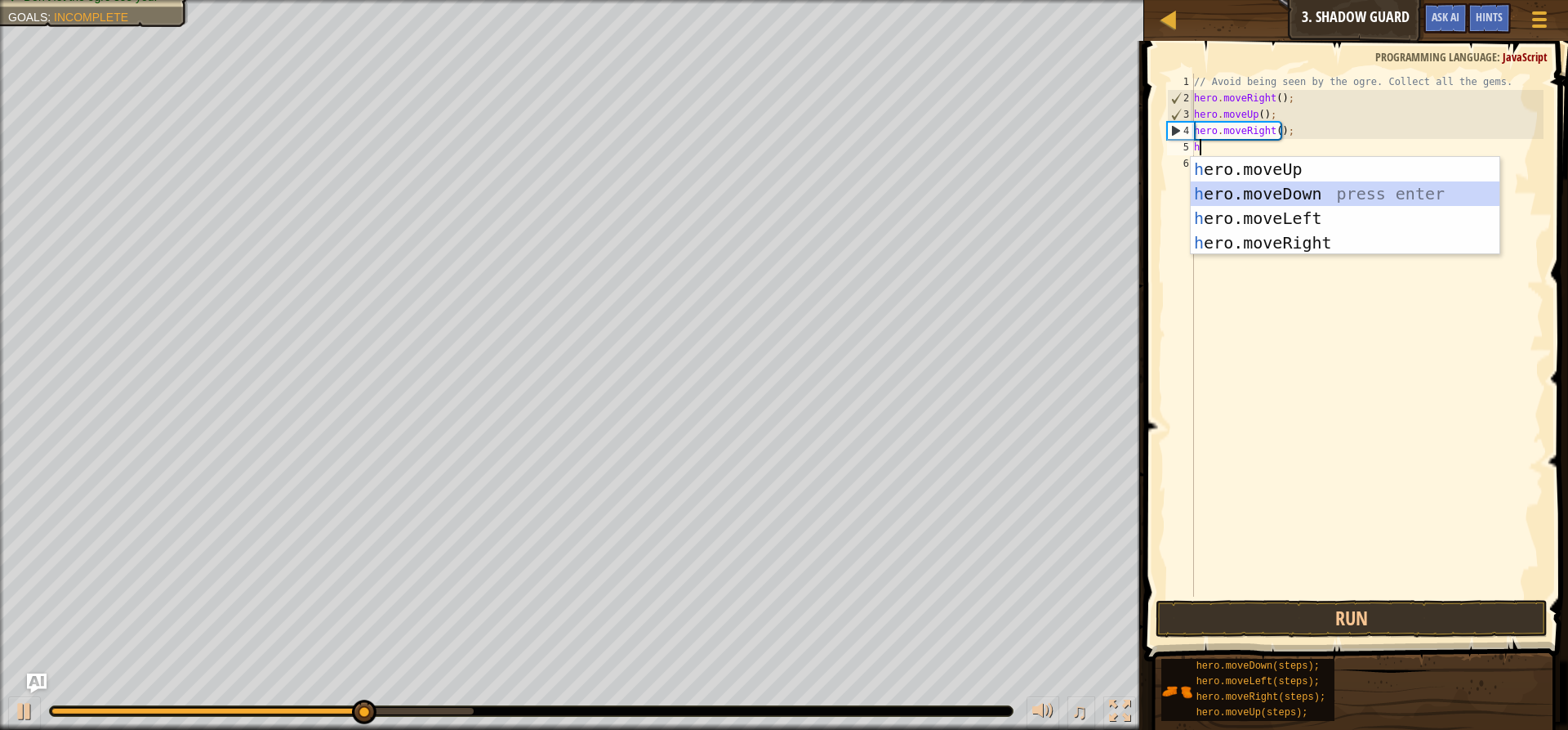
click at [882, 193] on div "h ero.moveUp press enter h ero.moveDown press enter h ero.moveLeft press enter …" at bounding box center [1345, 230] width 309 height 147
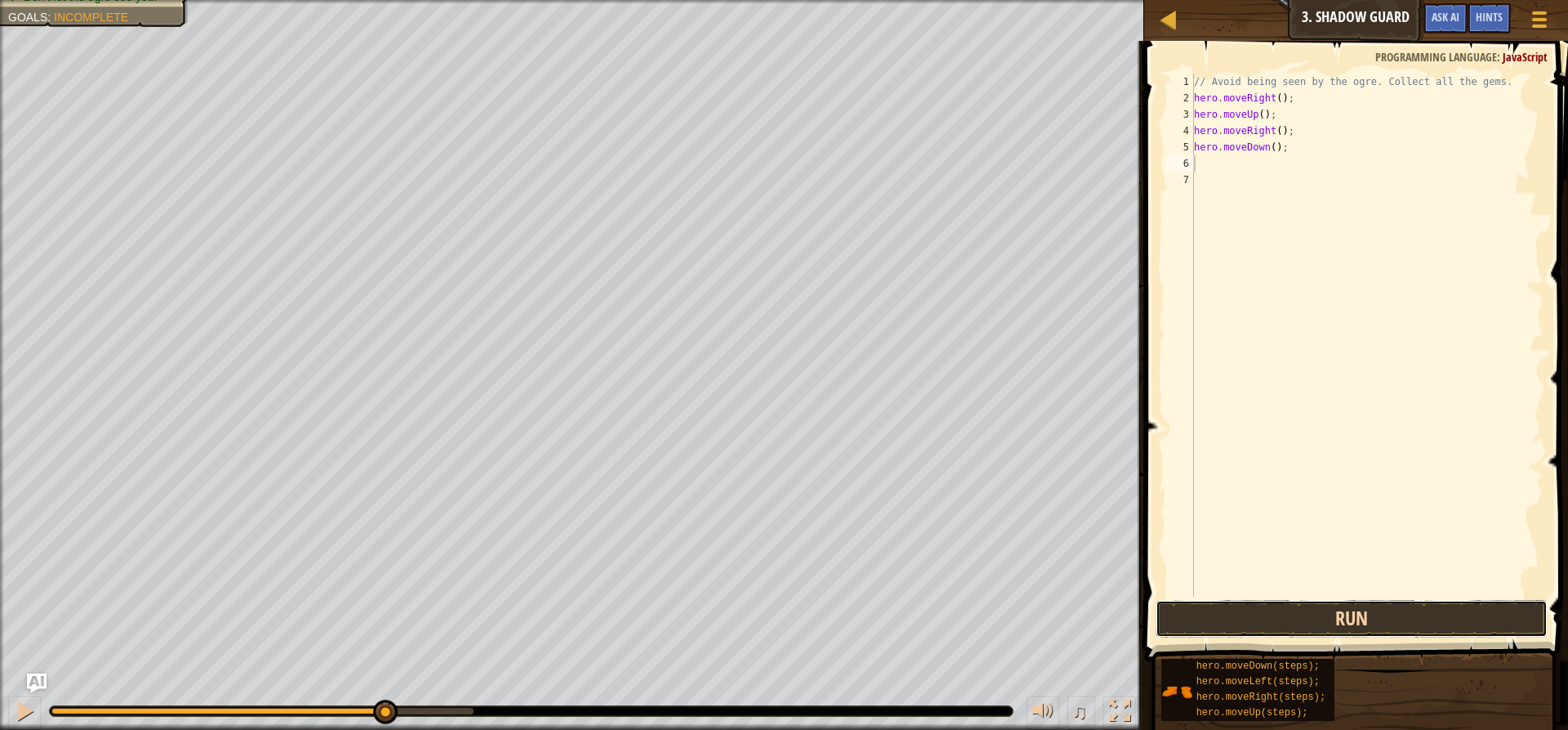
click at [882, 618] on button "Run" at bounding box center [1351, 618] width 392 height 38
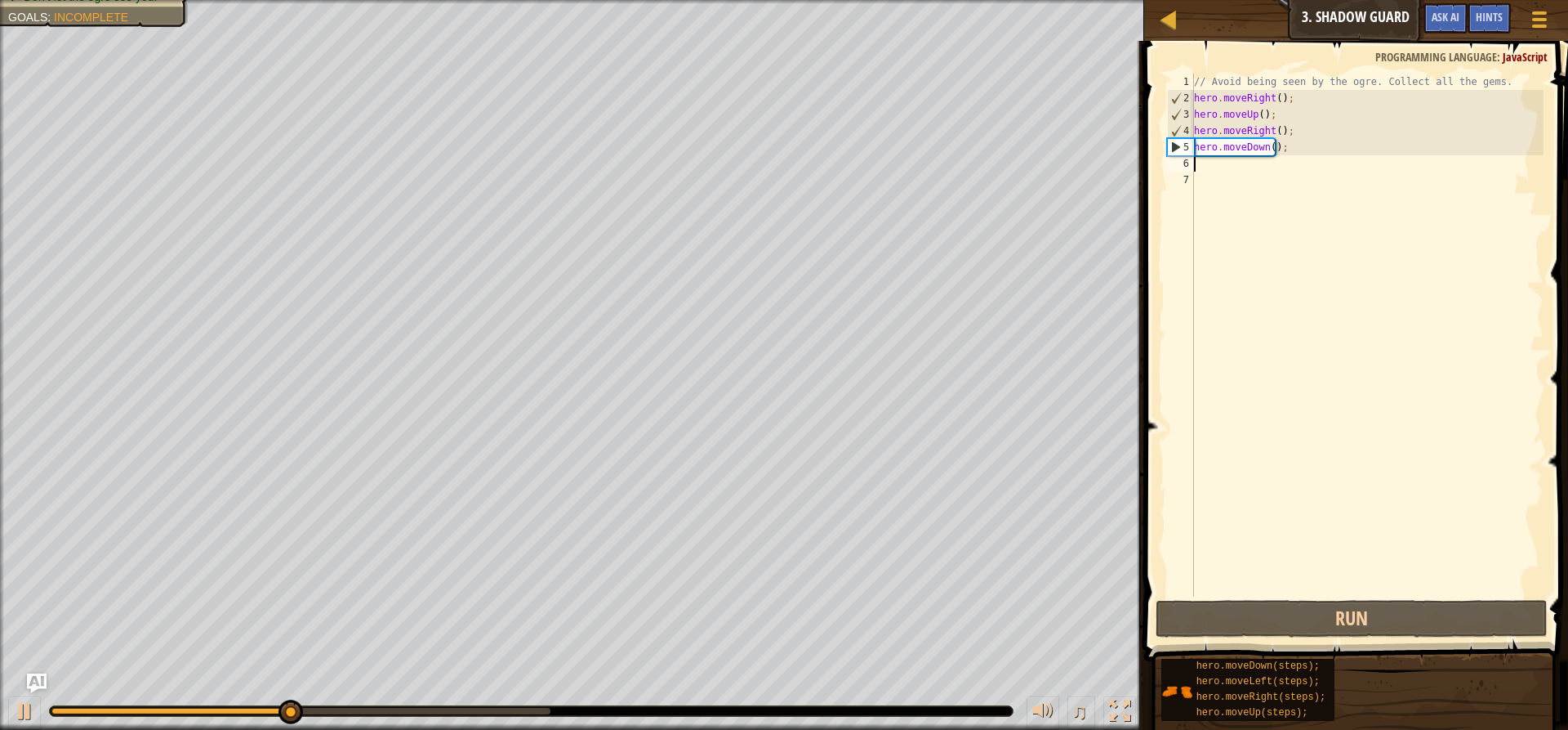
type textarea "h"
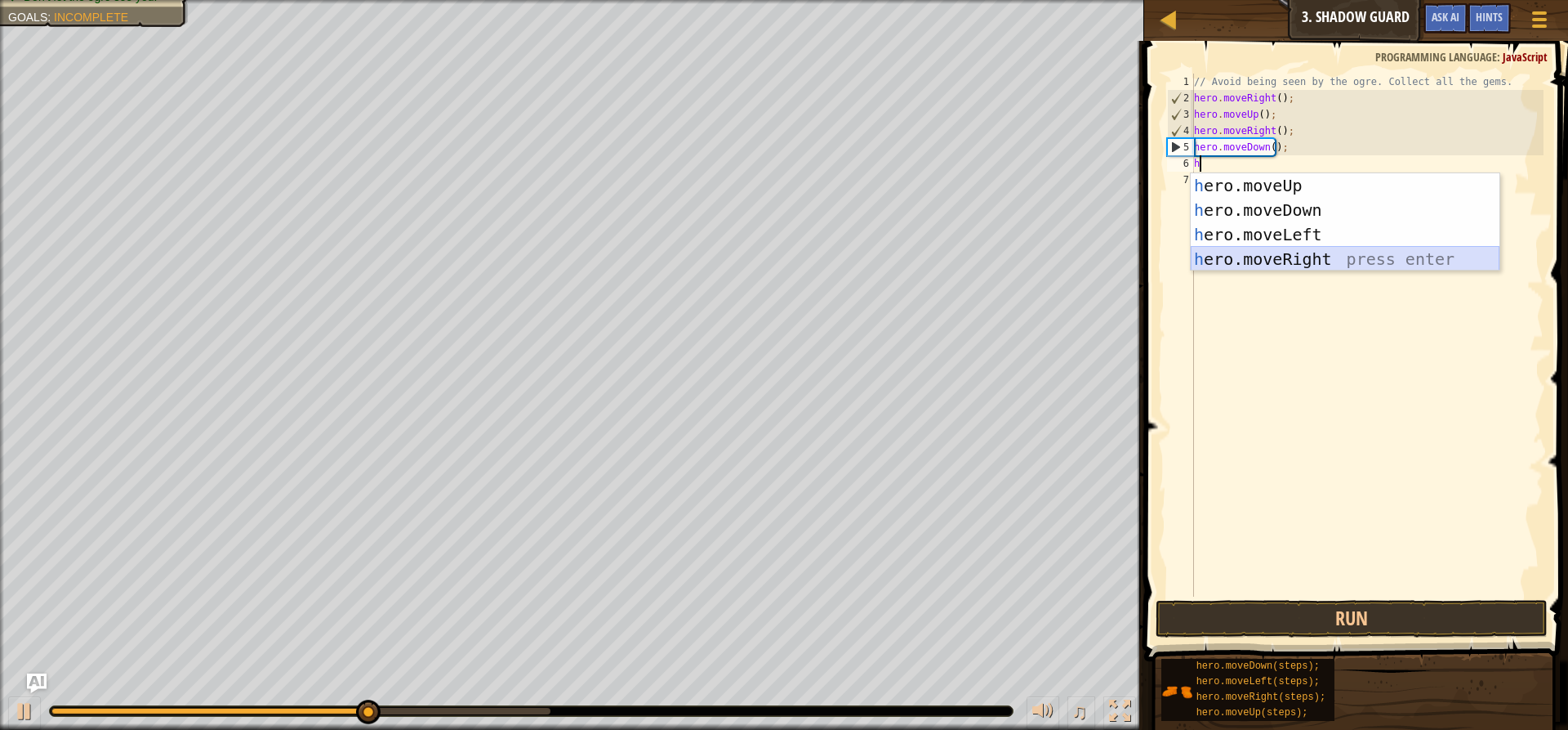
click at [882, 252] on div "h ero.moveUp press enter h ero.moveDown press enter h ero.moveLeft press enter …" at bounding box center [1345, 247] width 309 height 147
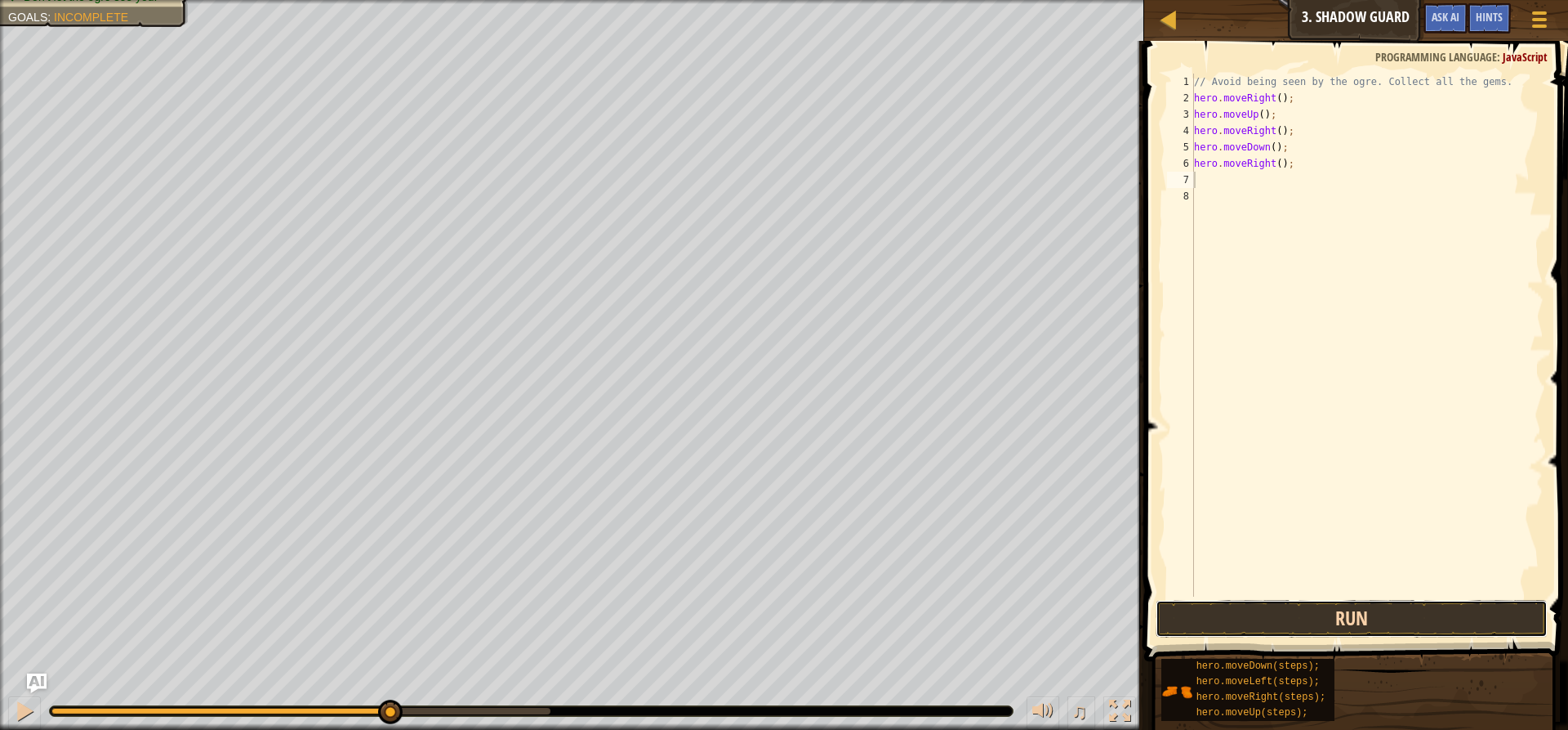
click at [882, 616] on button "Run" at bounding box center [1351, 618] width 392 height 38
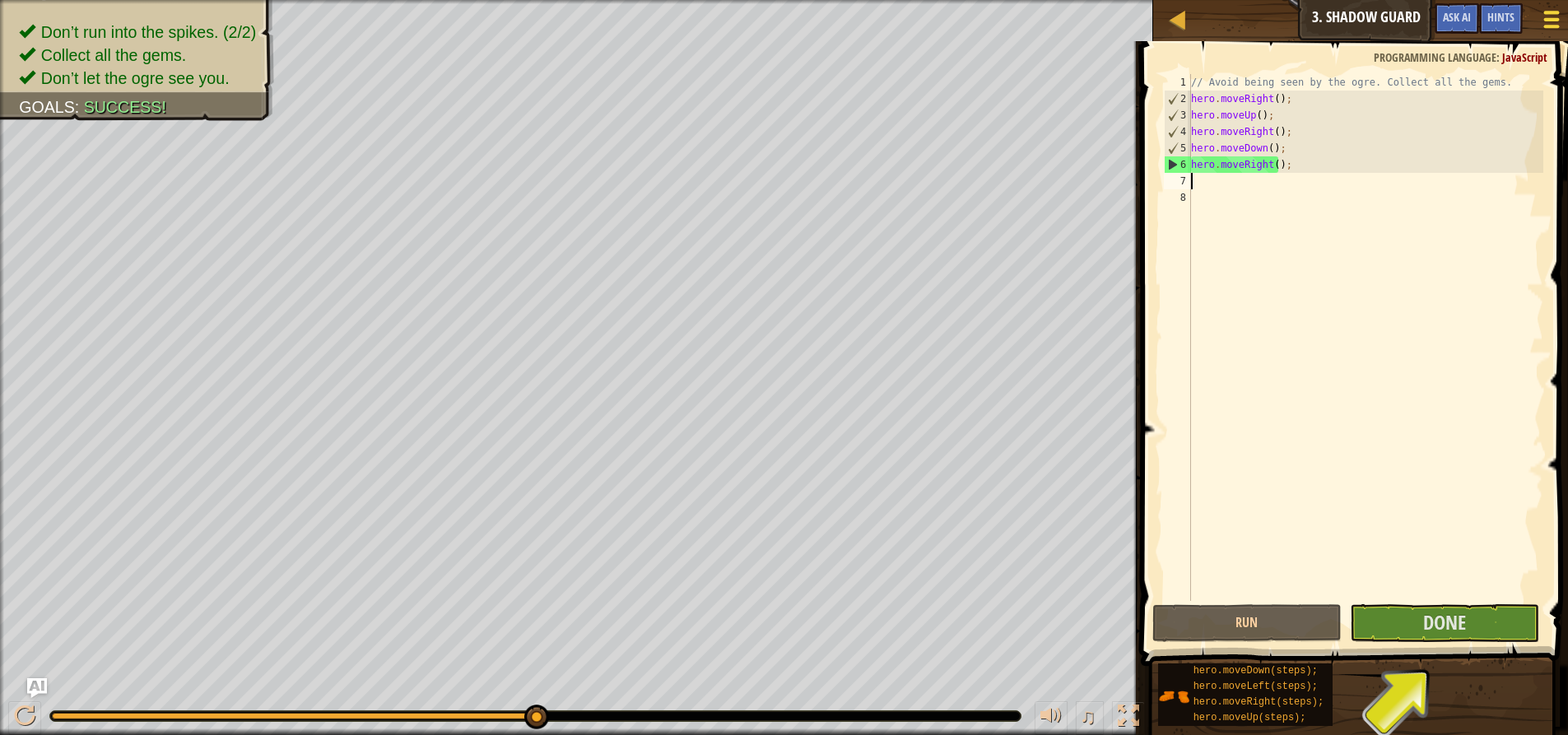
click at [888, 16] on div at bounding box center [1552, 19] width 23 height 24
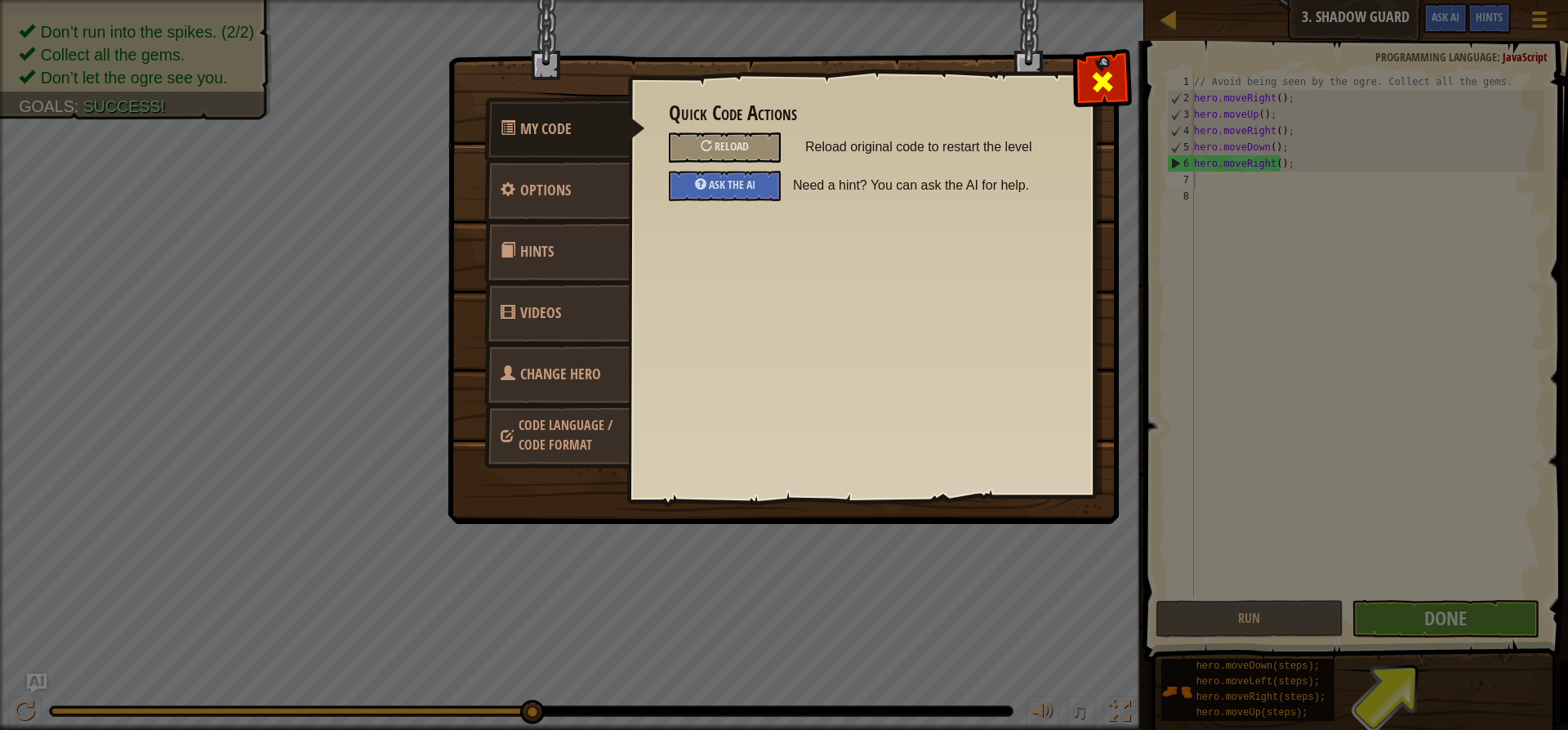
click at [882, 85] on div at bounding box center [1102, 78] width 52 height 52
